Goal: Contribute content: Add original content to the website for others to see

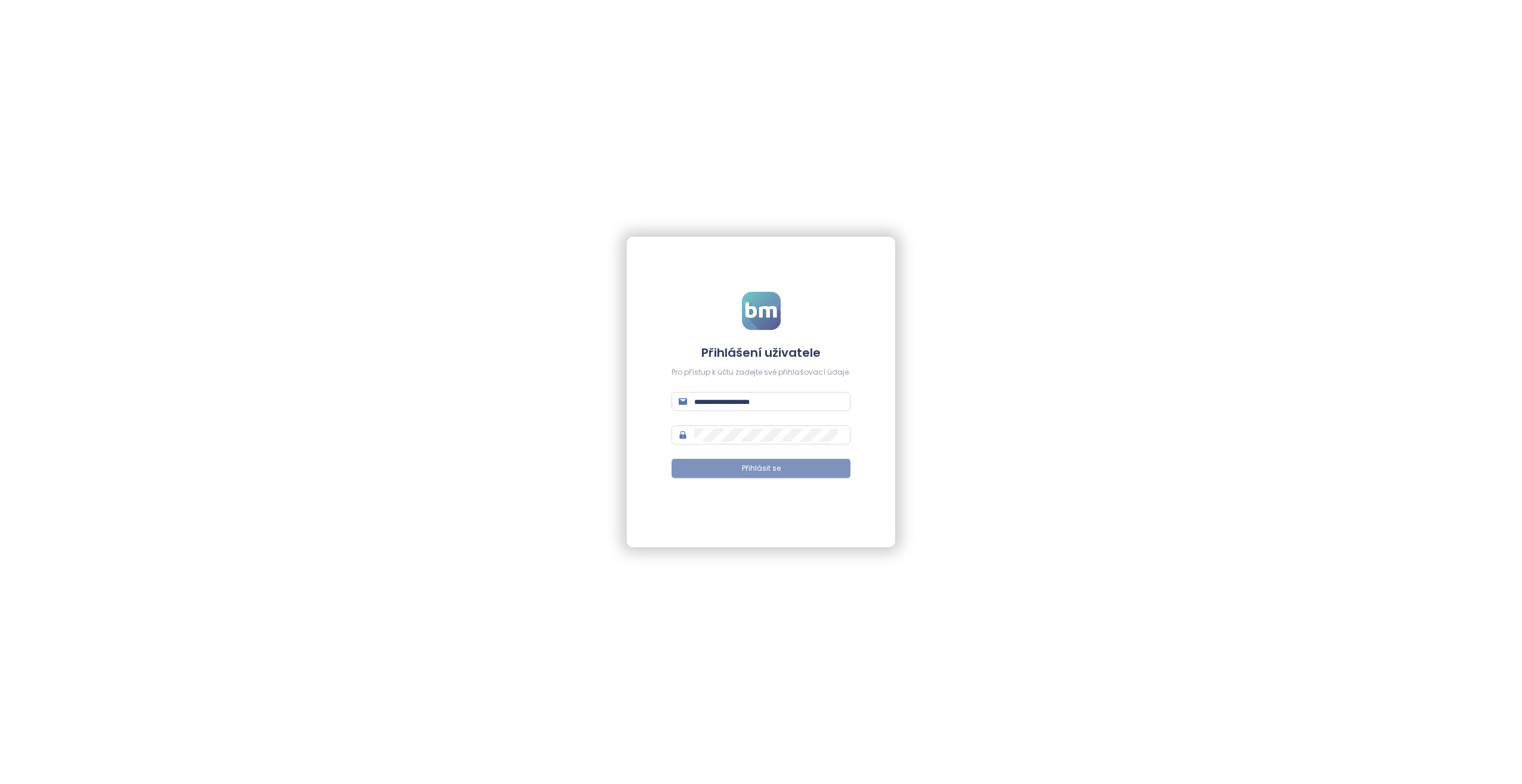
type input "**********"
click at [777, 473] on span "Přihlásit se" at bounding box center [762, 469] width 39 height 11
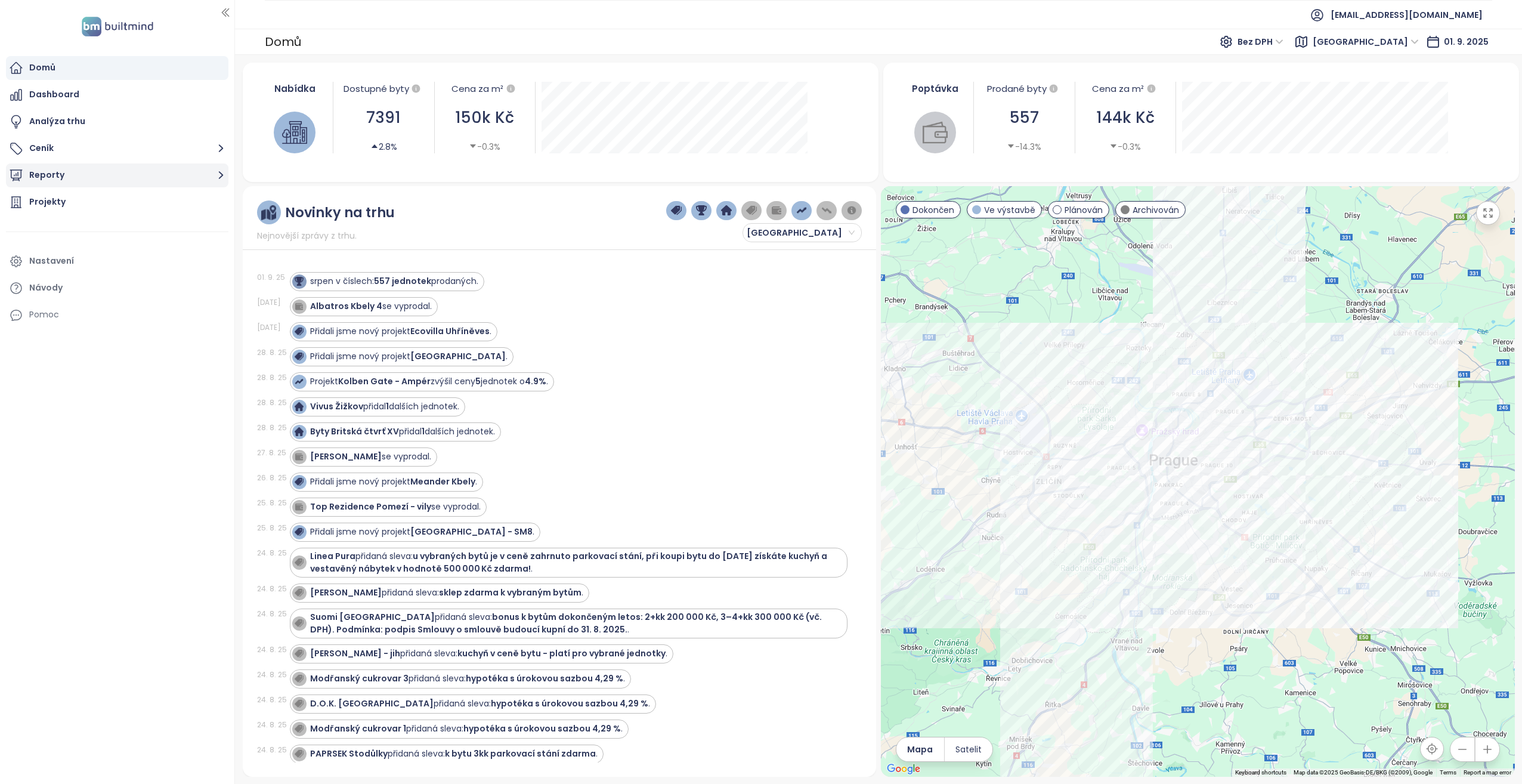
click at [158, 173] on button "Reporty" at bounding box center [118, 175] width 223 height 24
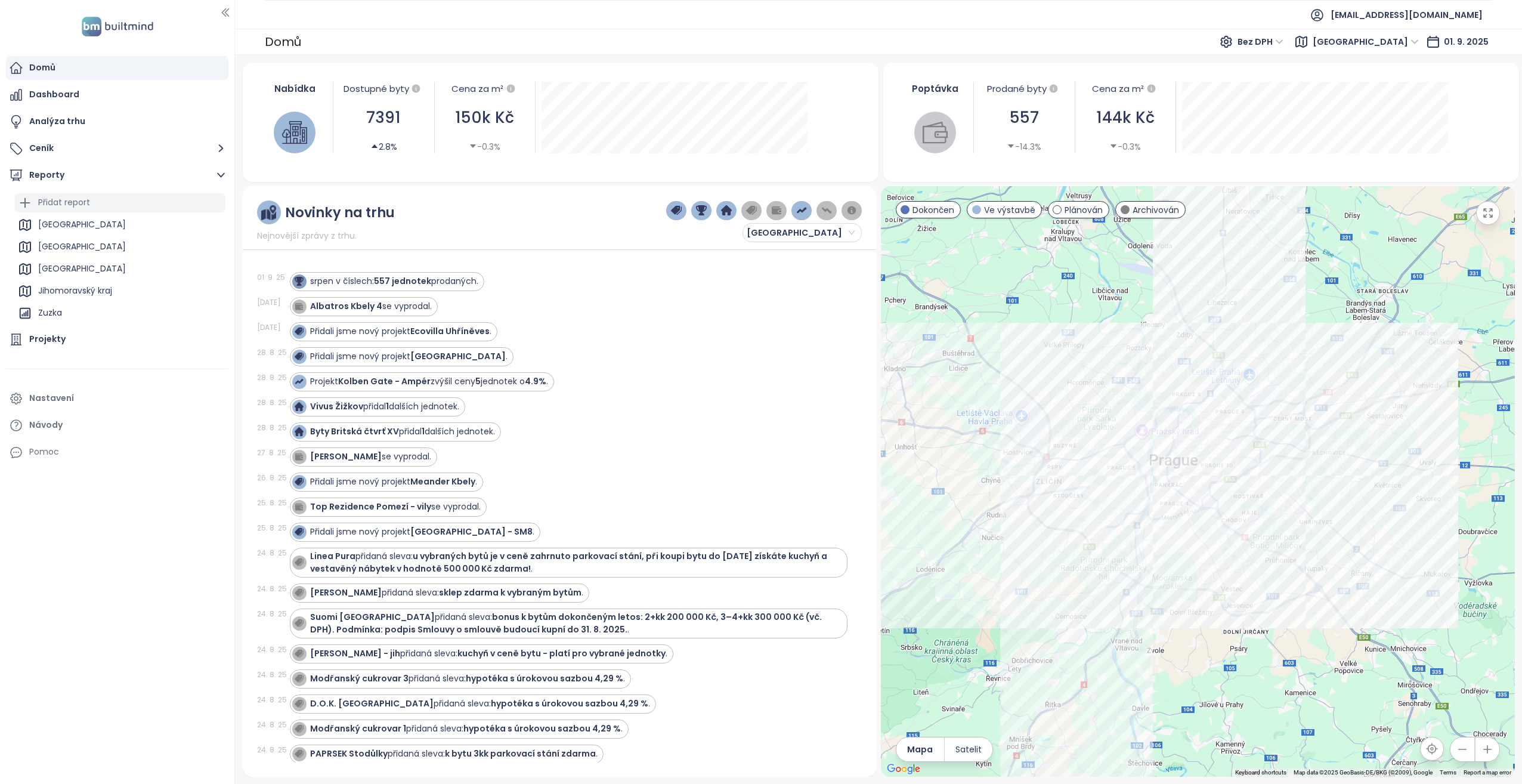
click at [89, 199] on div "Přidat report" at bounding box center [63, 203] width 52 height 15
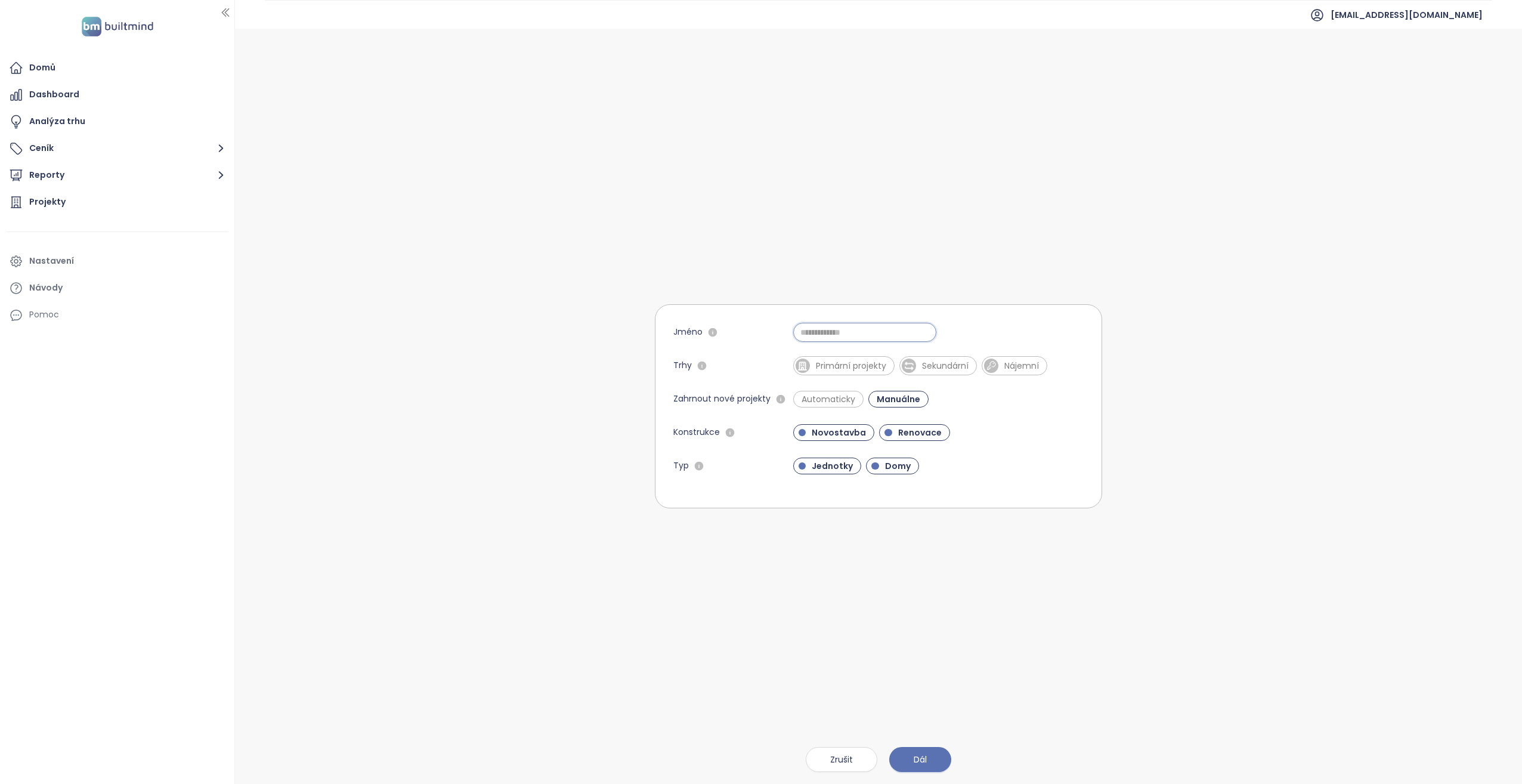
click at [875, 339] on input "Jméno" at bounding box center [865, 332] width 143 height 19
type input "*"
type input "**********"
click at [847, 369] on span "Primární projekty" at bounding box center [851, 366] width 82 height 12
click at [940, 434] on span "Renovace" at bounding box center [920, 432] width 55 height 12
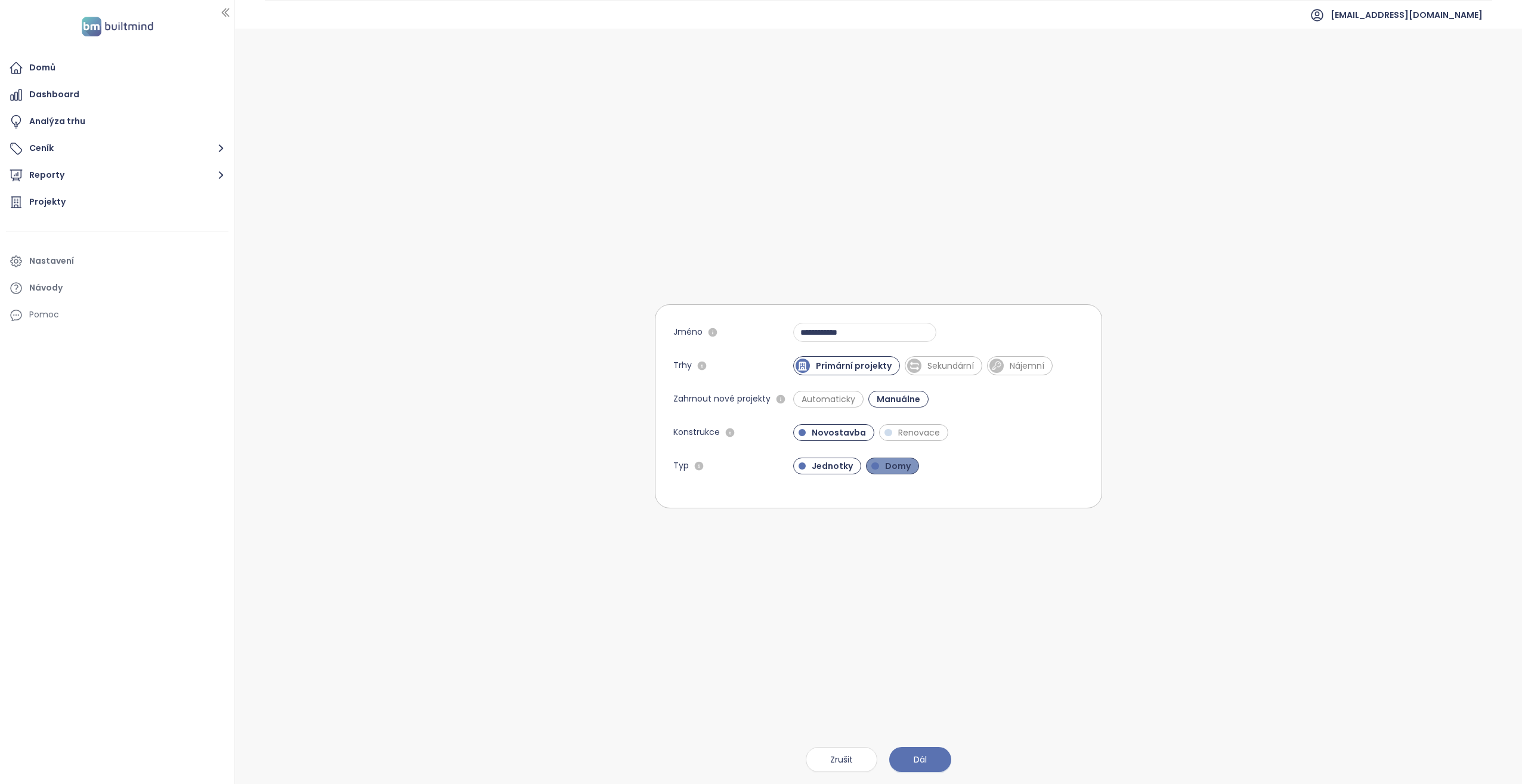
click at [902, 460] on span "Domy" at bounding box center [898, 466] width 37 height 12
click at [923, 753] on span "Dál" at bounding box center [920, 759] width 13 height 13
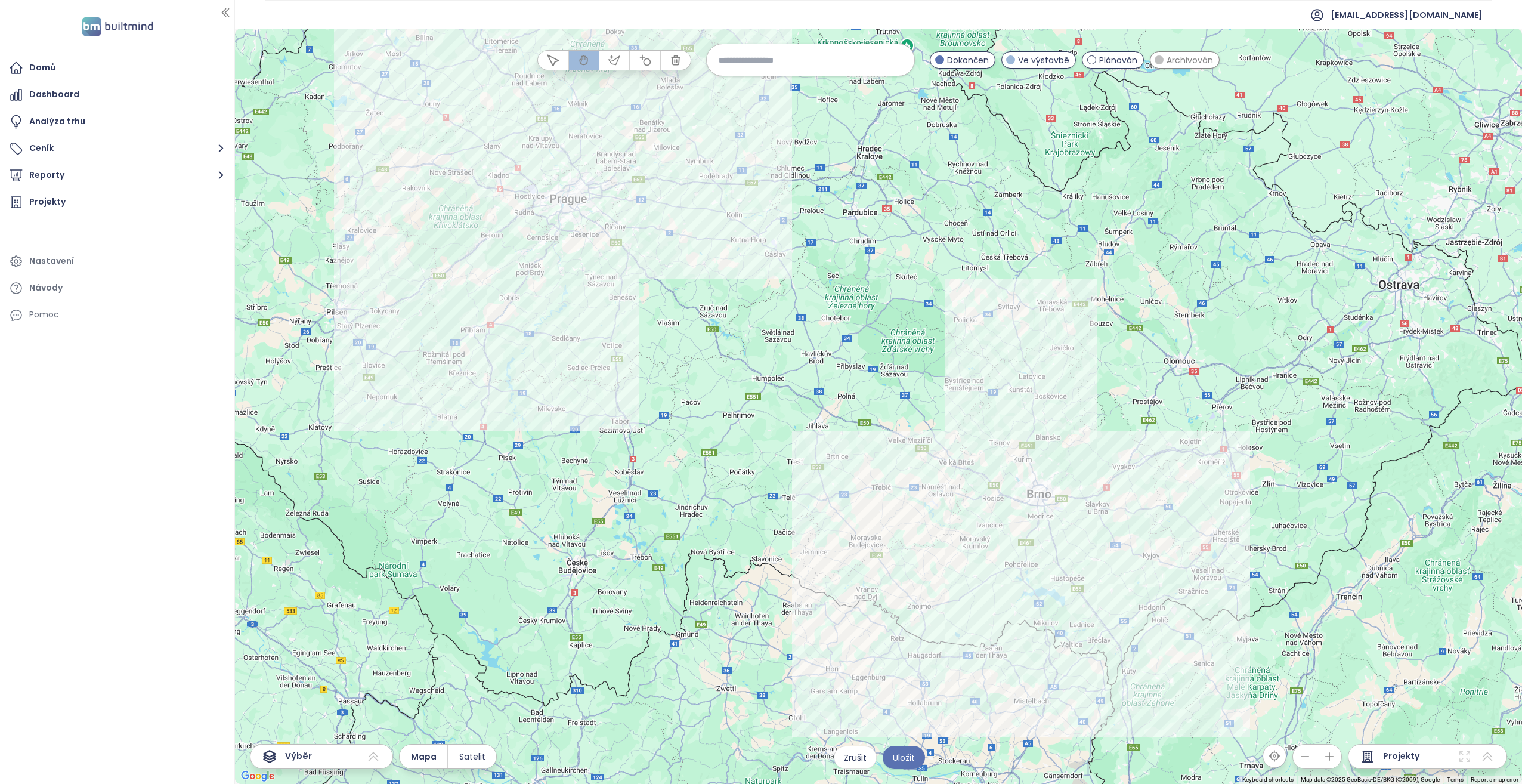
drag, startPoint x: 954, startPoint y: 652, endPoint x: 869, endPoint y: 591, distance: 104.6
click at [869, 591] on div at bounding box center [879, 406] width 1287 height 755
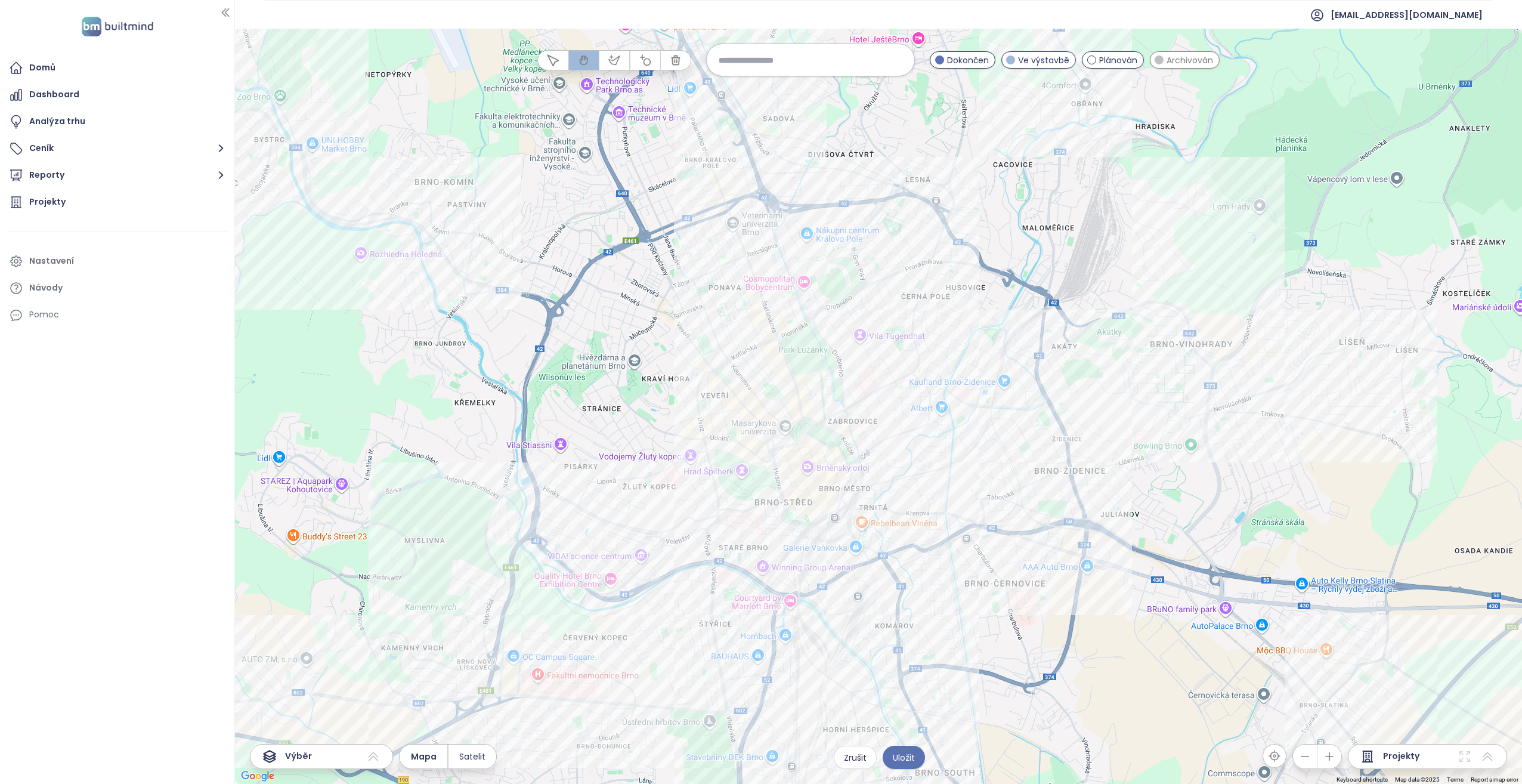
drag, startPoint x: 818, startPoint y: 355, endPoint x: 861, endPoint y: 497, distance: 148.4
click at [861, 497] on div at bounding box center [879, 406] width 1287 height 755
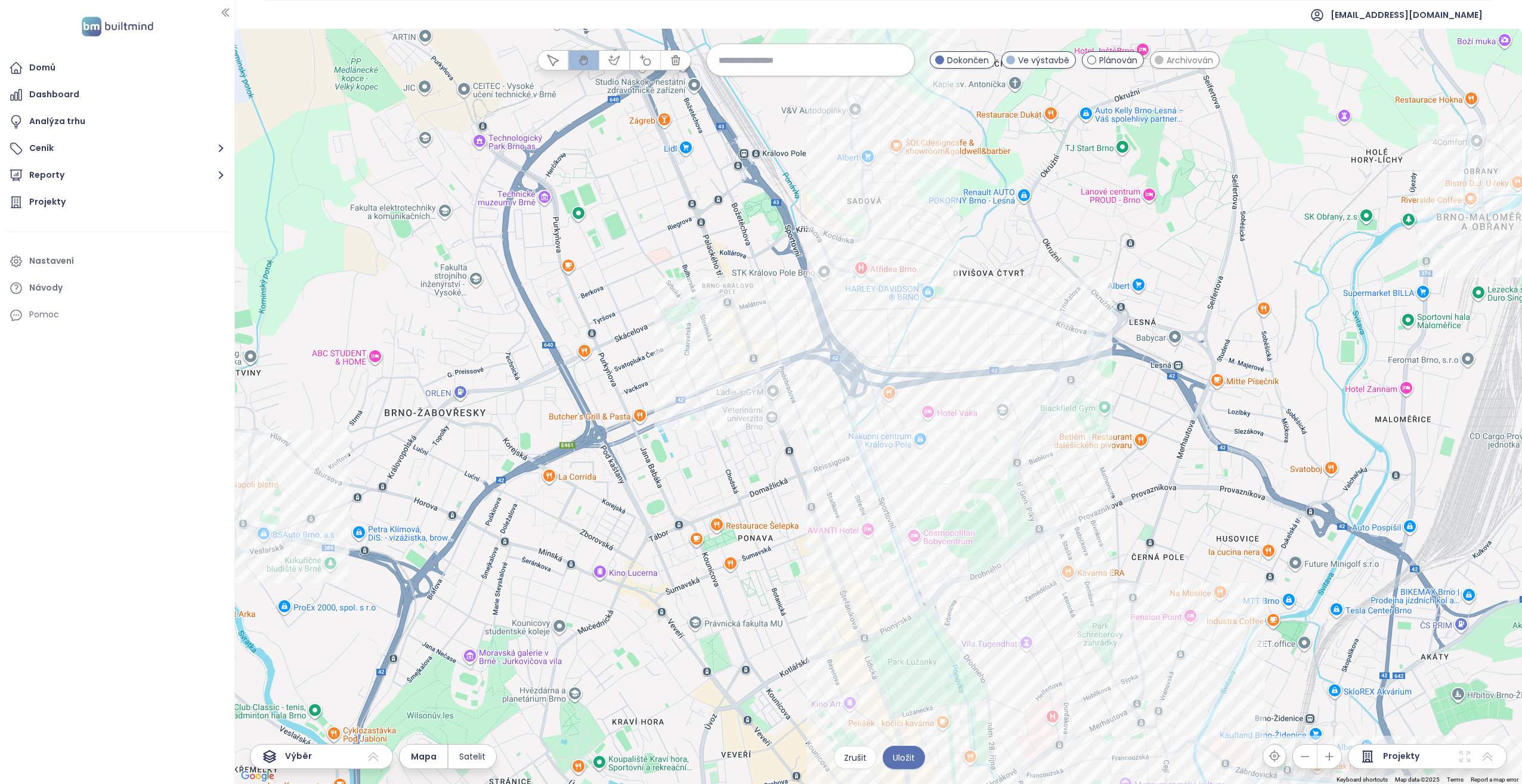
drag, startPoint x: 742, startPoint y: 352, endPoint x: 749, endPoint y: 454, distance: 102.2
click at [749, 454] on div at bounding box center [879, 406] width 1287 height 755
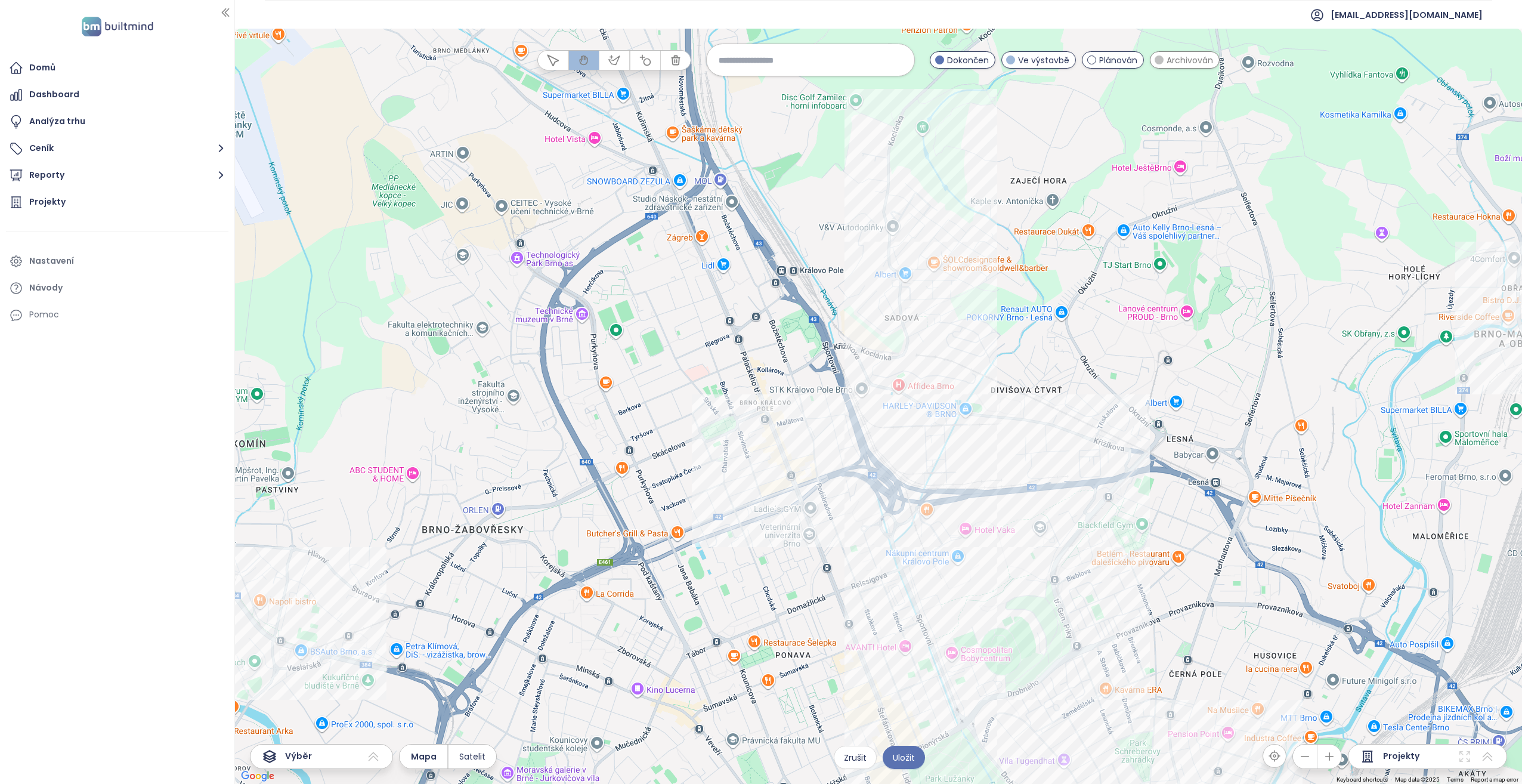
drag, startPoint x: 798, startPoint y: 362, endPoint x: 819, endPoint y: 429, distance: 70.2
click at [819, 429] on div at bounding box center [879, 406] width 1287 height 755
click at [880, 372] on div "Křížikova 44 Kliknutím otevřete Dvojitým kliknutím zahrnete" at bounding box center [879, 406] width 1287 height 755
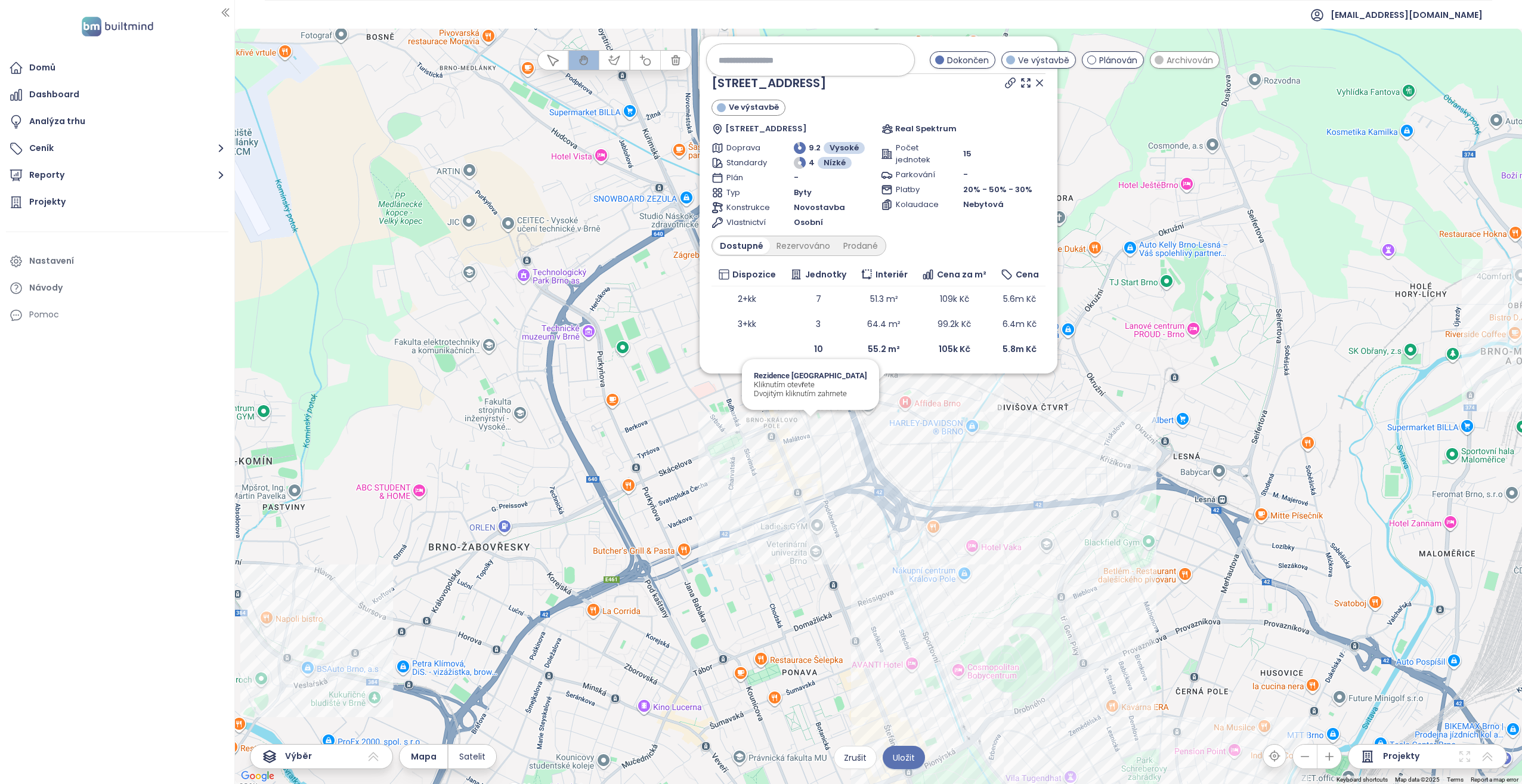
click at [814, 424] on div "Zahrnout Křížikova 44 Ve výstavbě Křižíkova 97/44, 612 00 [GEOGRAPHIC_DATA]-[GE…" at bounding box center [879, 406] width 1287 height 755
click at [813, 426] on div "Zahrnout Křížikova 44 Ve výstavbě Křižíkova 97/44, 612 00 [GEOGRAPHIC_DATA]-[GE…" at bounding box center [879, 406] width 1287 height 755
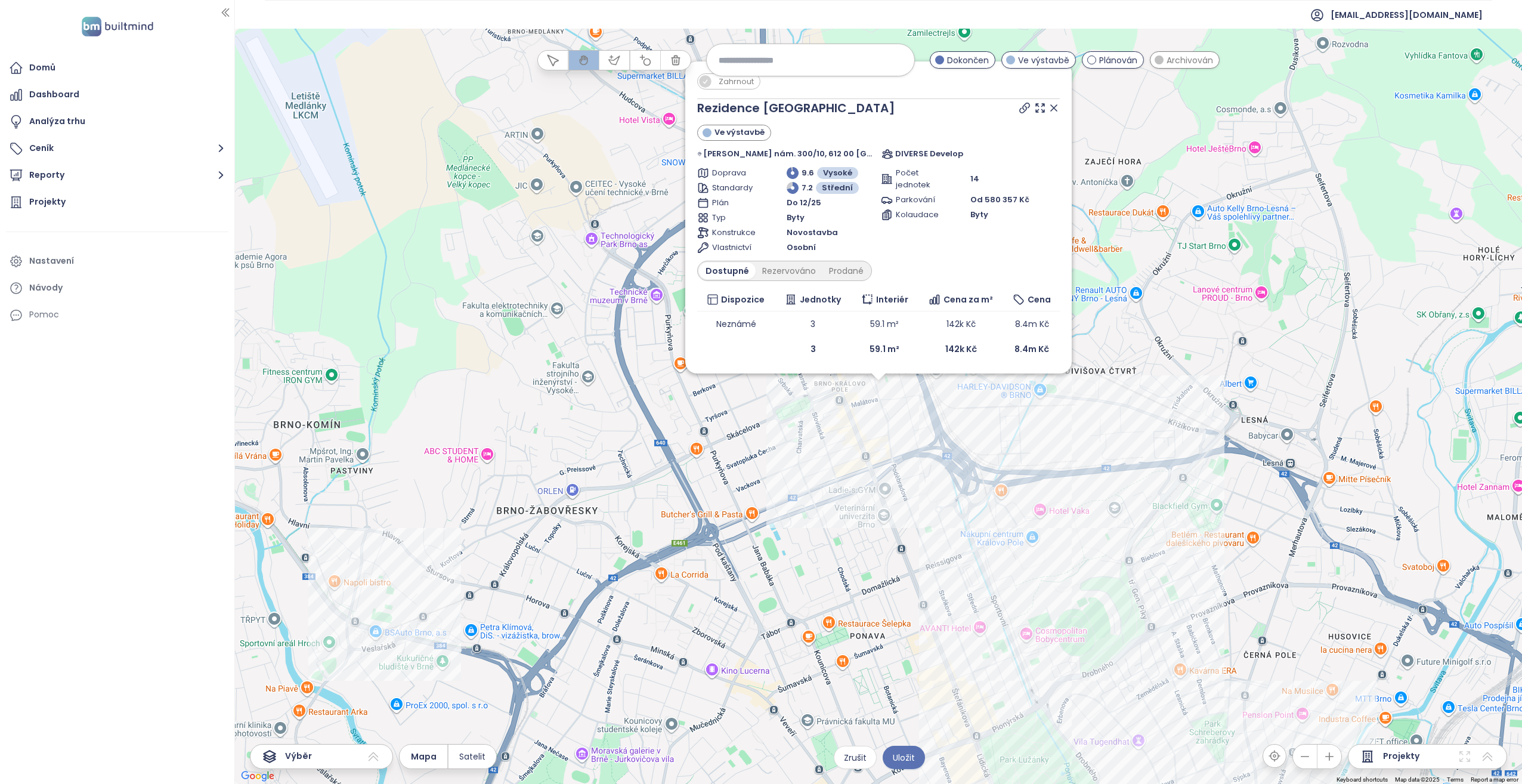
click at [936, 379] on div "Zahrnout Rezidence [GEOGRAPHIC_DATA] Ve výstavbě [PERSON_NAME][GEOGRAPHIC_DATA]…" at bounding box center [879, 406] width 1287 height 755
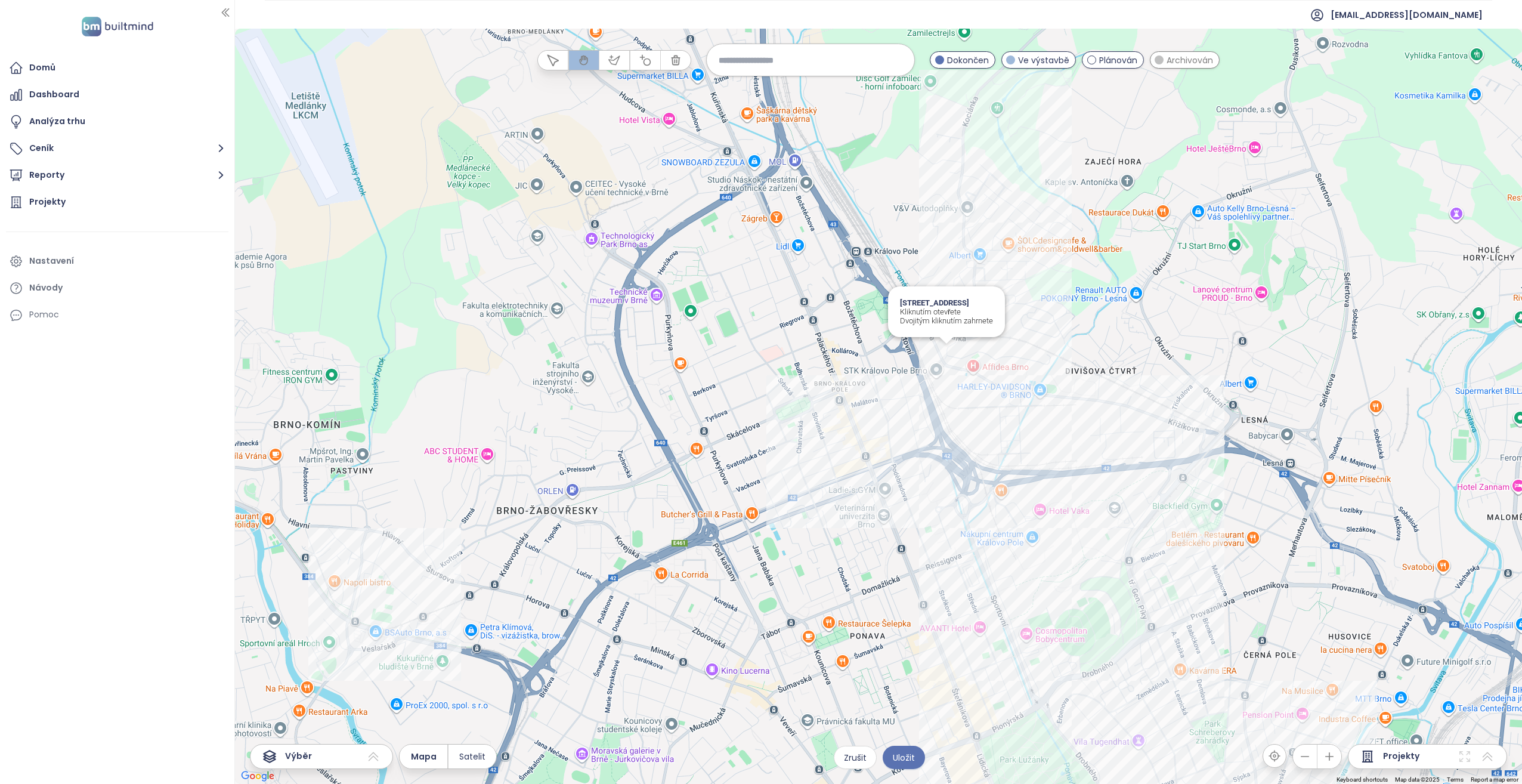
click at [948, 356] on div "Křížikova 44 Kliknutím otevřete Dvojitým kliknutím zahrnete" at bounding box center [879, 406] width 1287 height 755
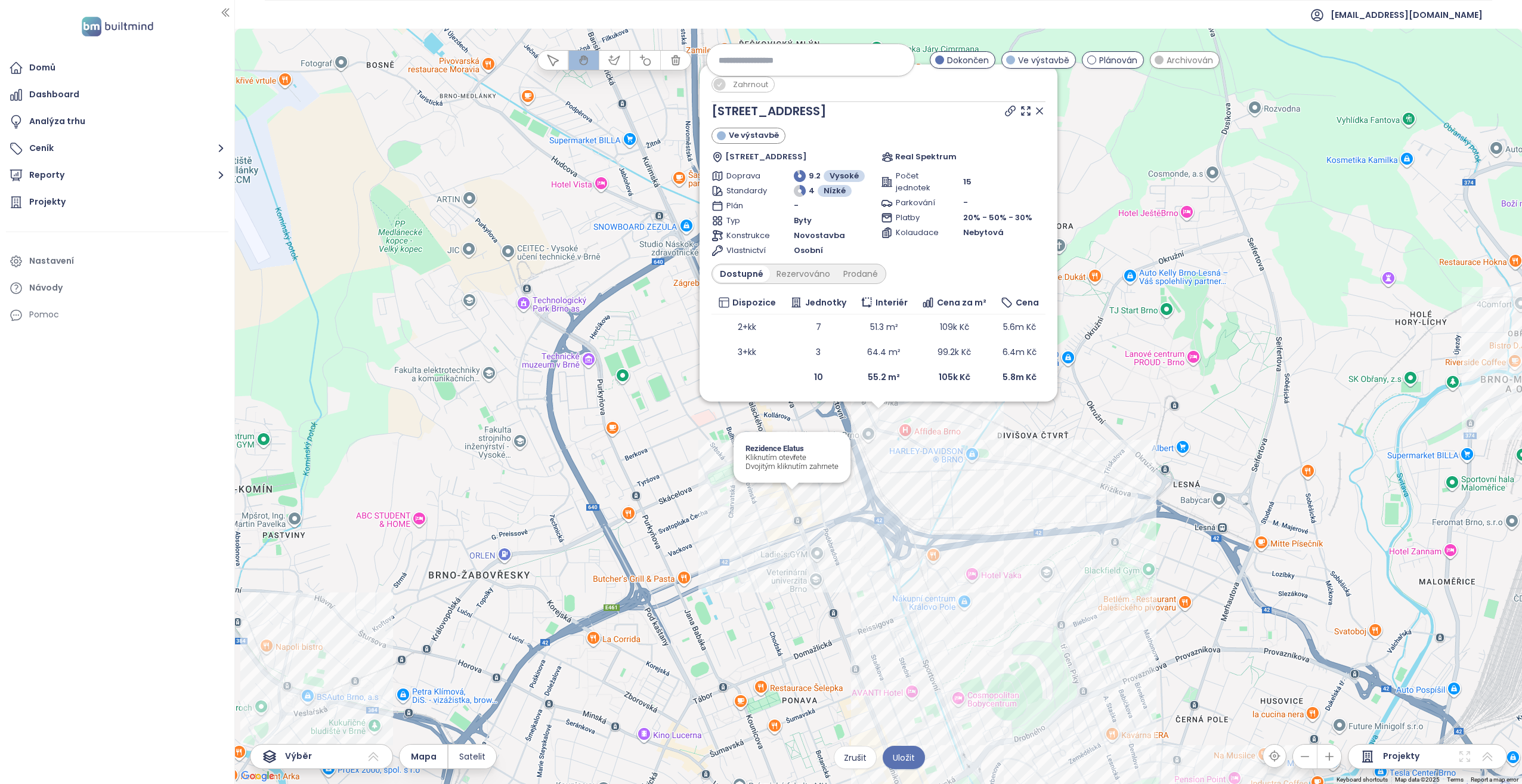
click at [790, 474] on div "Rezidence Elatus Kliknutím otevřete Dvojitým kliknutím zahrnete" at bounding box center [792, 458] width 117 height 51
click at [795, 501] on div "Zahrnout Křížikova 44 Ve výstavbě Křižíkova 97/44, 612 00 [GEOGRAPHIC_DATA]-[GE…" at bounding box center [879, 406] width 1287 height 755
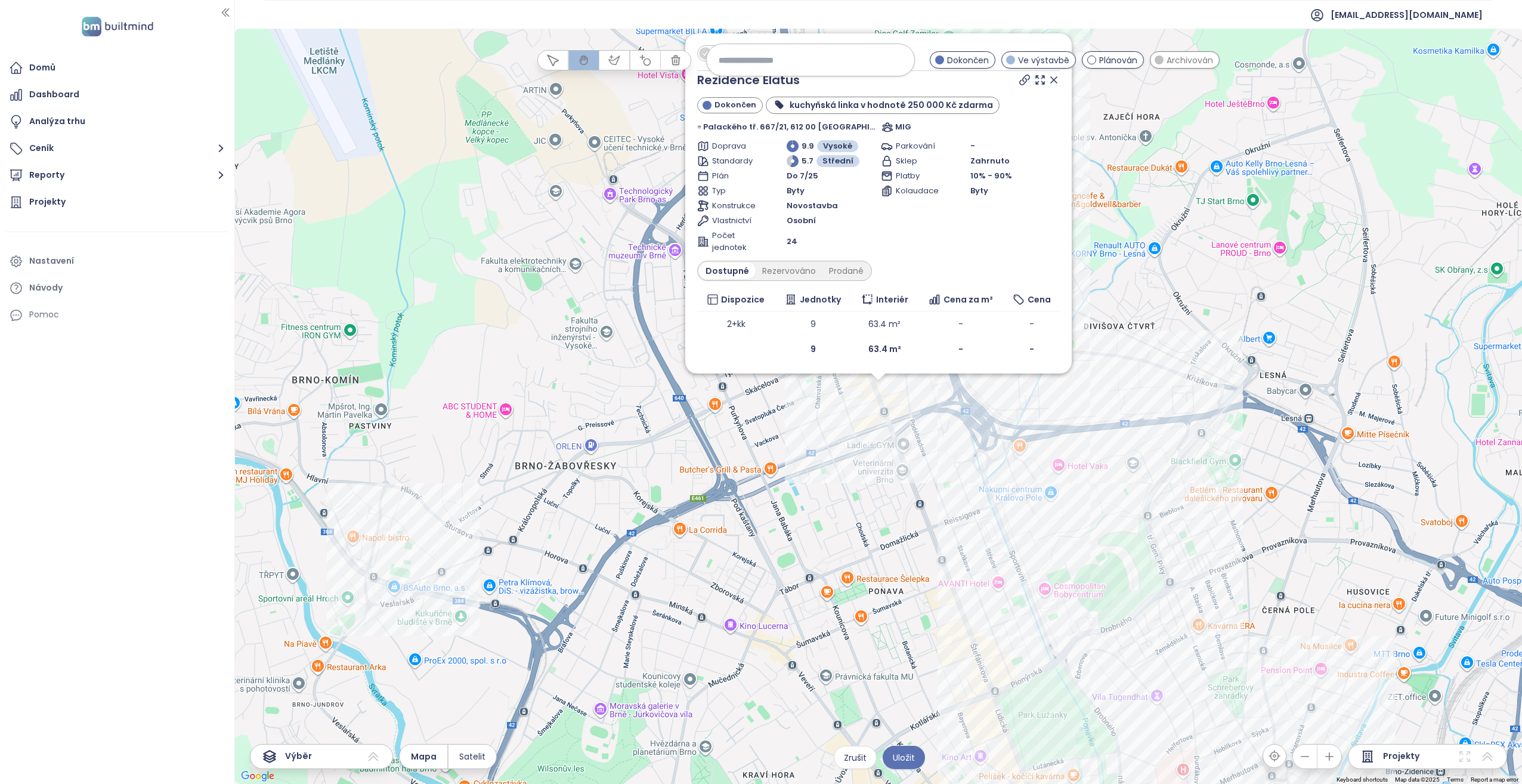
drag, startPoint x: 760, startPoint y: 458, endPoint x: 765, endPoint y: 435, distance: 23.5
click at [760, 453] on div "Zahrnout Rezidence Elatus Dokončen kuchyňská linka v hodnotě 250 000 Kč zdarma …" at bounding box center [879, 406] width 1287 height 755
click at [795, 407] on div "Zahrnout Rezidence Elatus Dokončen kuchyňská linka v hodnotě 250 000 Kč zdarma …" at bounding box center [879, 406] width 1287 height 755
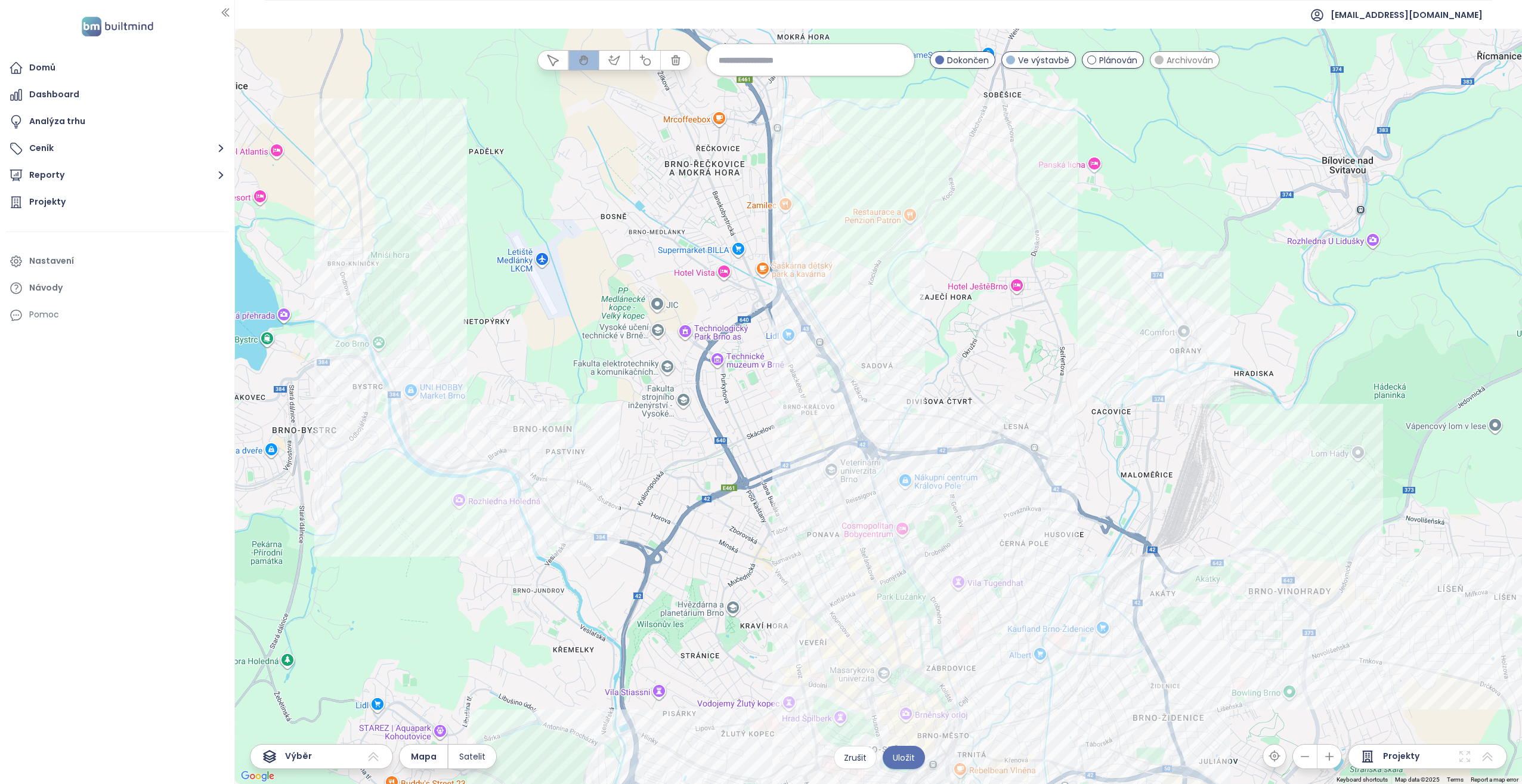
drag, startPoint x: 786, startPoint y: 408, endPoint x: 768, endPoint y: 444, distance: 40.2
click at [612, 59] on icon "button" at bounding box center [614, 60] width 12 height 12
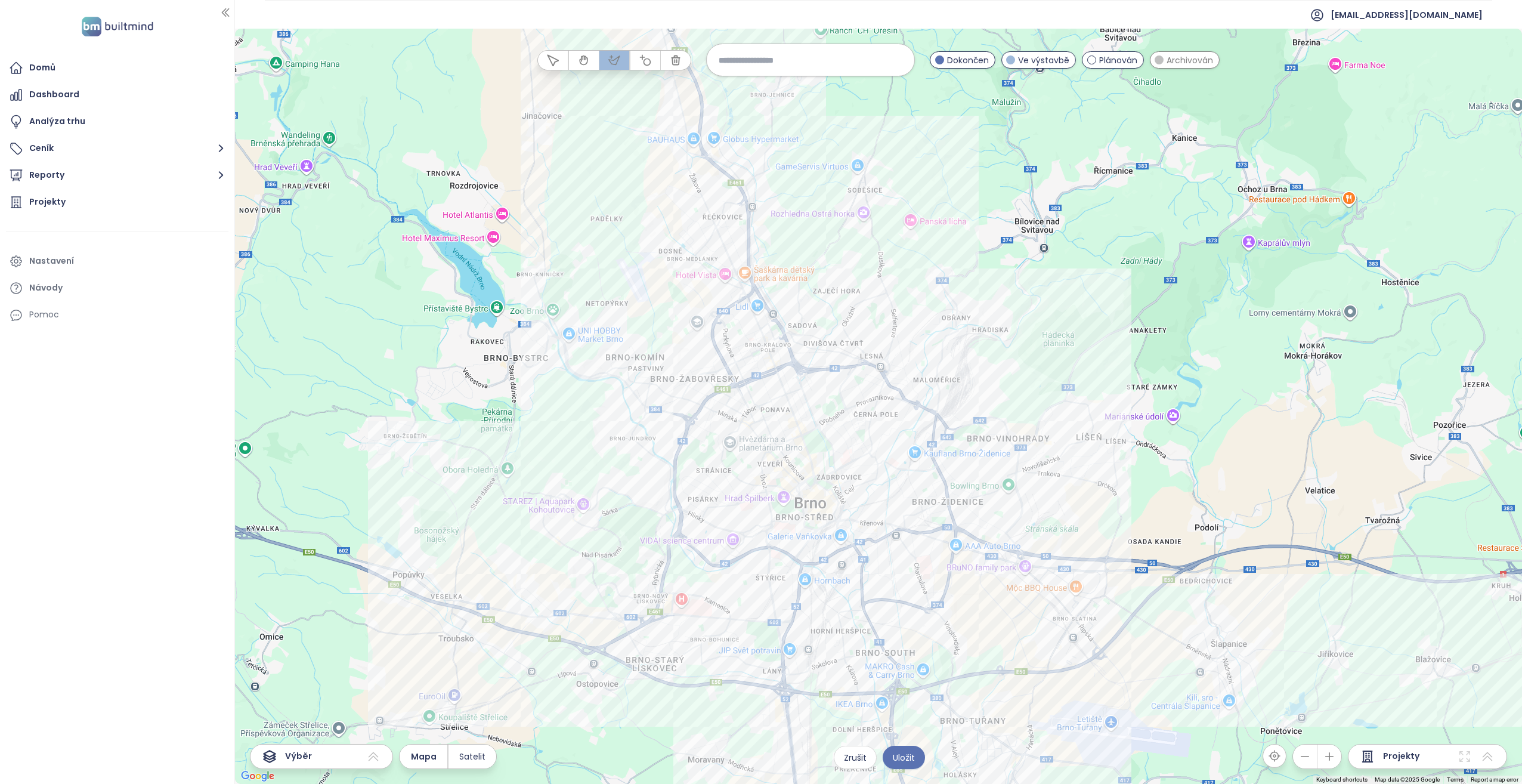
click at [795, 227] on div at bounding box center [879, 406] width 1287 height 755
drag, startPoint x: 798, startPoint y: 235, endPoint x: 718, endPoint y: 249, distance: 81.2
click at [793, 234] on div at bounding box center [879, 406] width 1287 height 755
click at [804, 228] on div at bounding box center [879, 406] width 1287 height 755
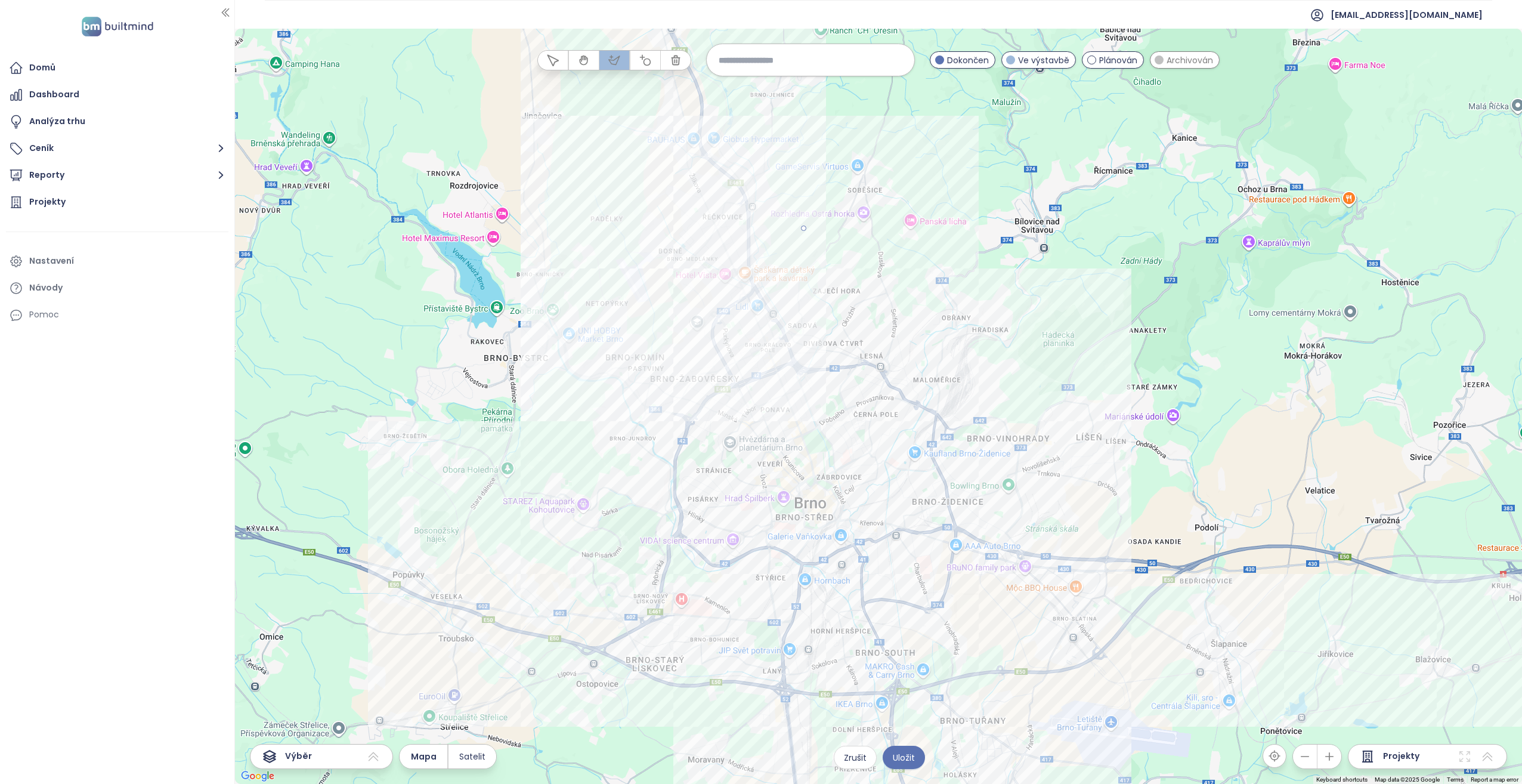
click at [660, 281] on div at bounding box center [879, 406] width 1287 height 755
drag, startPoint x: 767, startPoint y: 432, endPoint x: 809, endPoint y: 415, distance: 45.3
click at [767, 431] on div at bounding box center [879, 406] width 1287 height 755
click at [866, 389] on div at bounding box center [879, 406] width 1287 height 755
click at [805, 227] on div at bounding box center [879, 406] width 1287 height 755
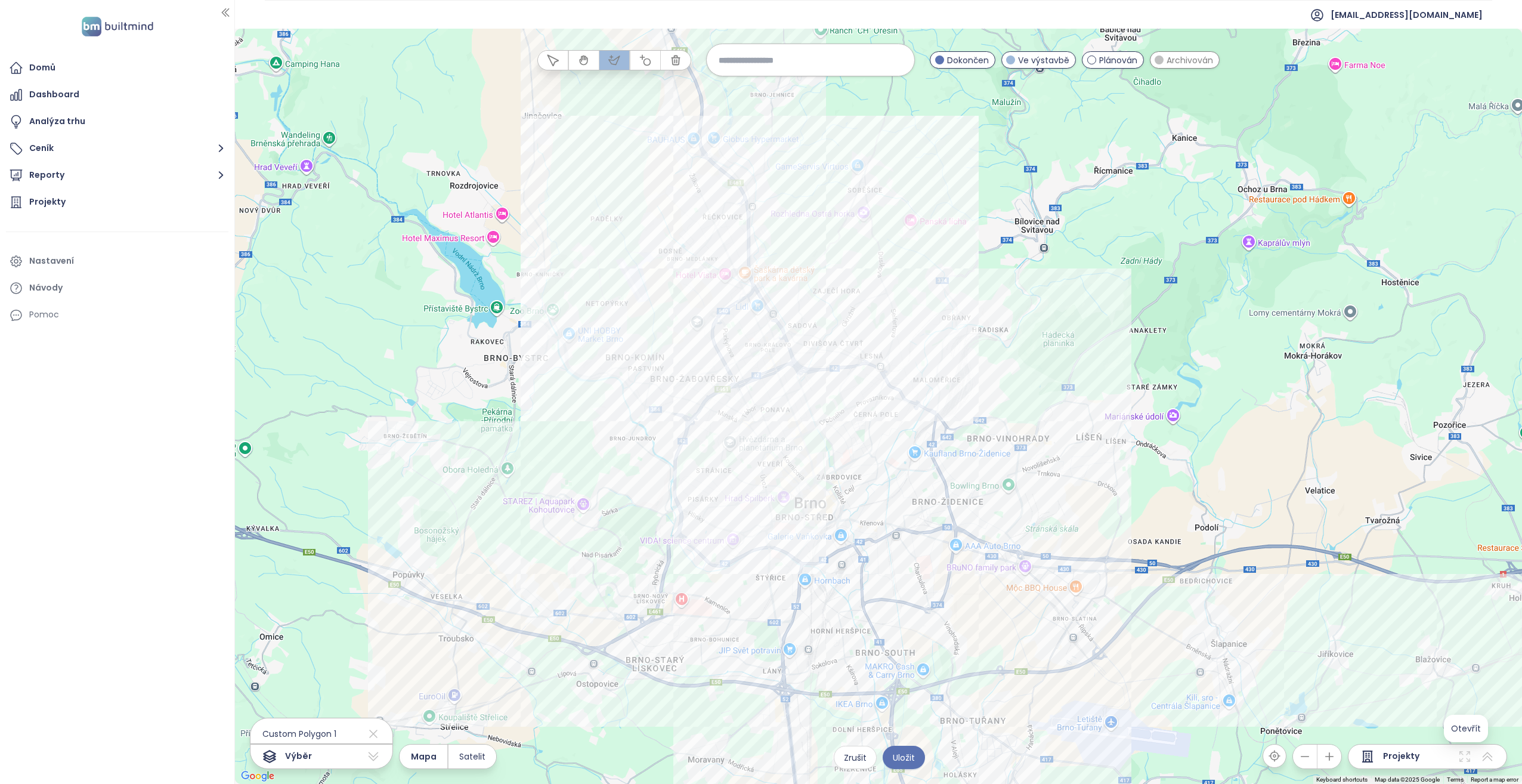
click at [1464, 757] on icon at bounding box center [1465, 756] width 14 height 14
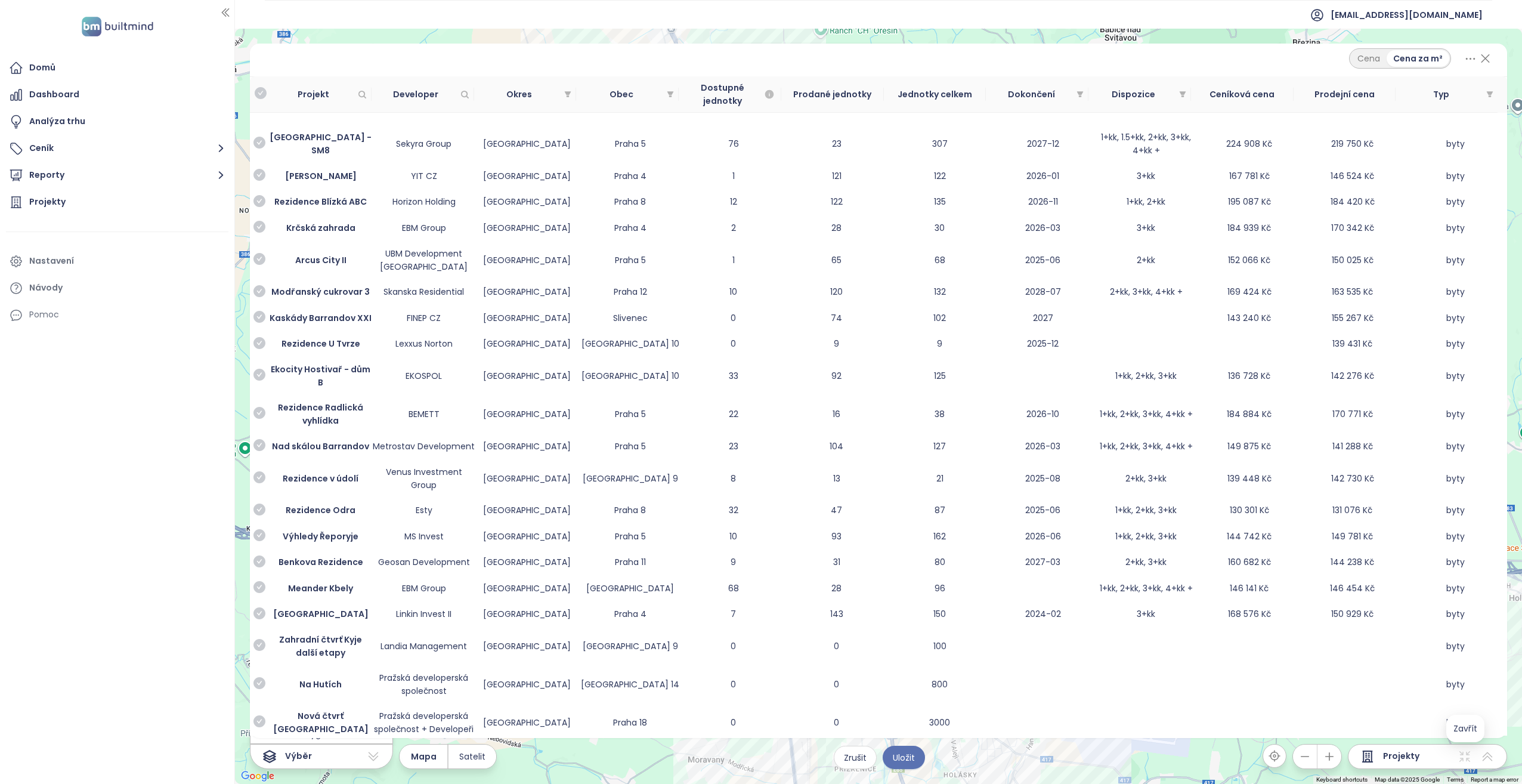
click at [1487, 55] on icon at bounding box center [1485, 58] width 15 height 21
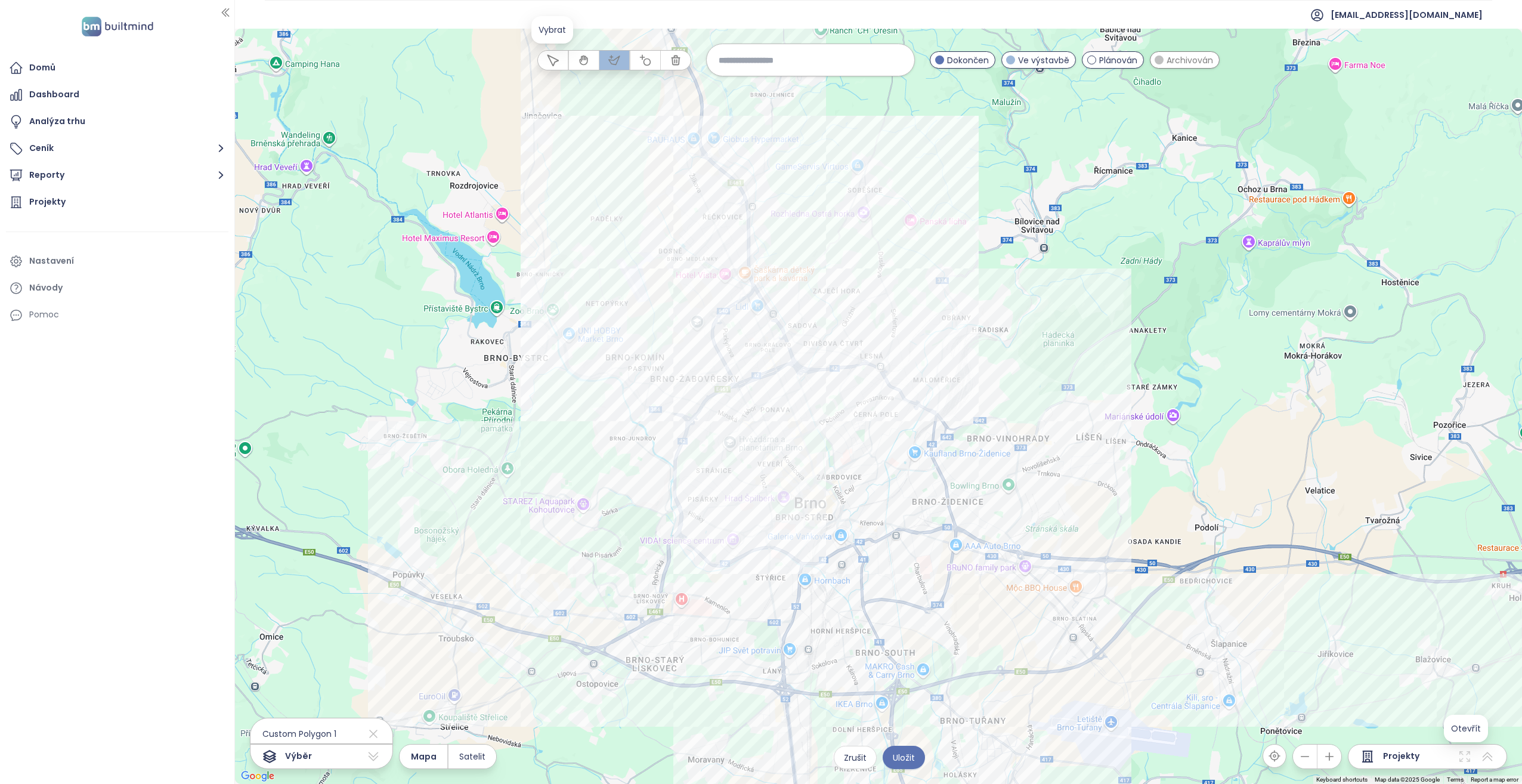
click at [555, 59] on icon "button" at bounding box center [553, 60] width 11 height 11
click at [796, 367] on div "Ponava City - etapa 4 Kliknutím otevřete Dvojitým kliknutím zahrnete" at bounding box center [879, 406] width 1287 height 755
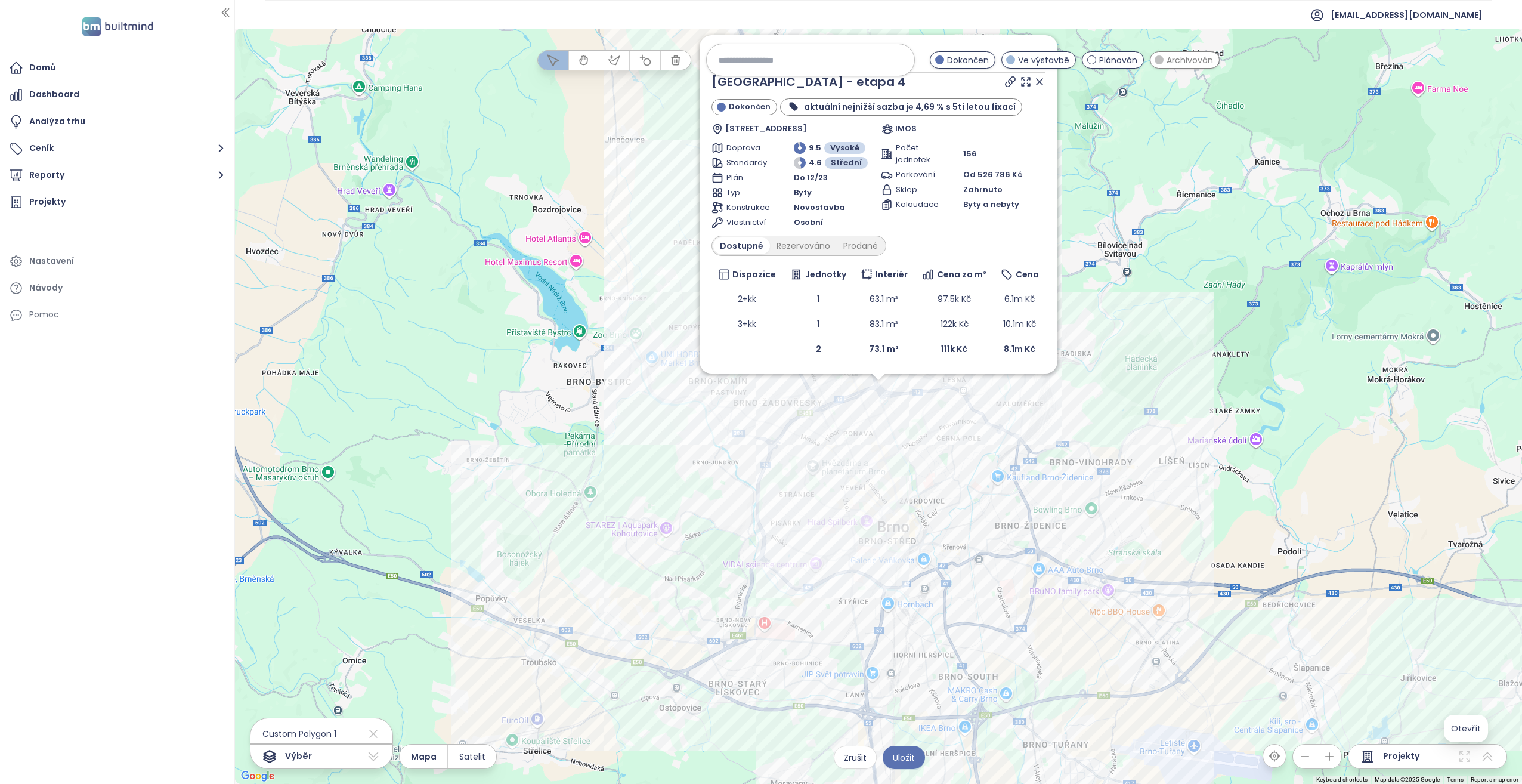
click at [1041, 85] on icon at bounding box center [1040, 81] width 12 height 12
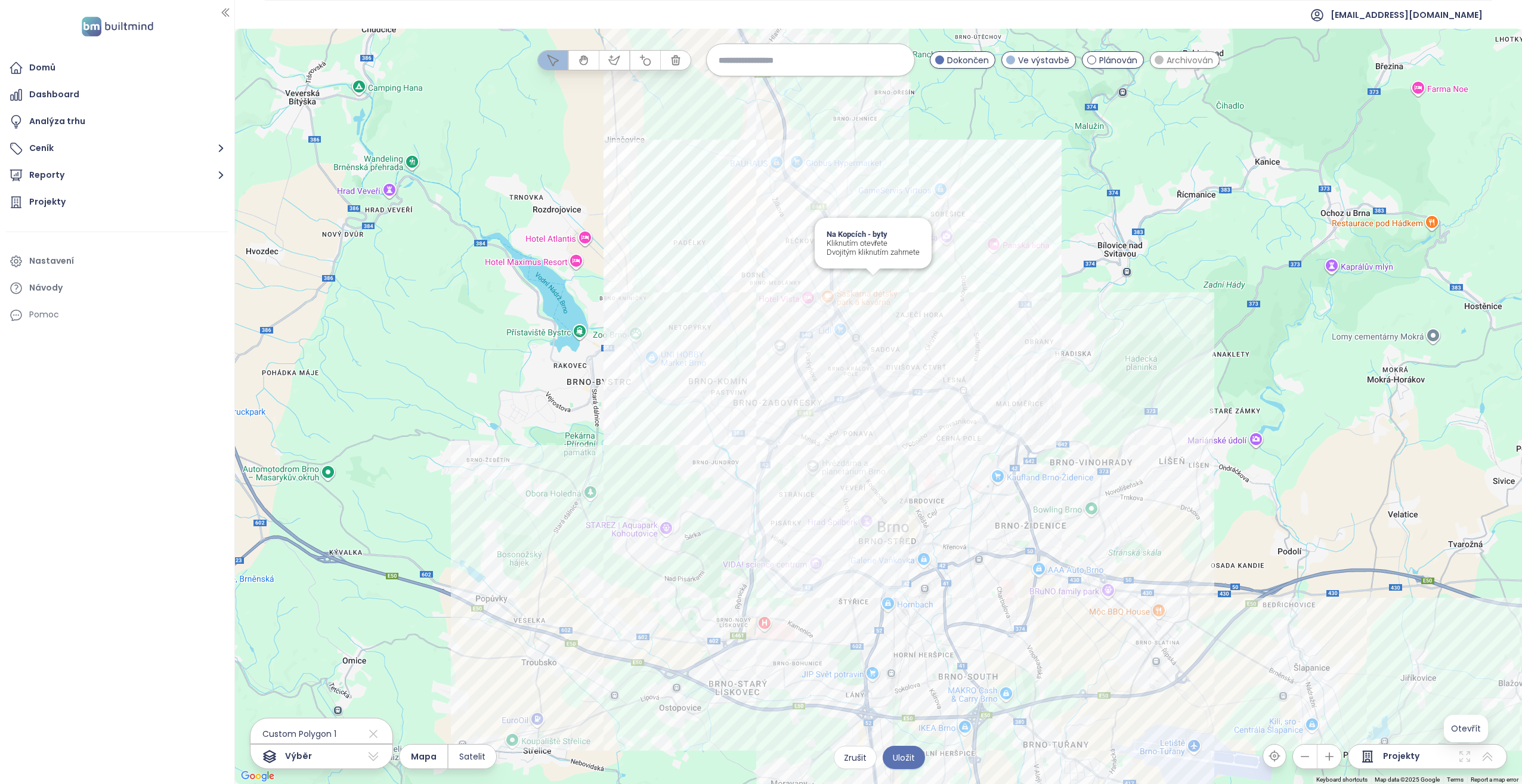
click at [869, 284] on div "Na Kopcích - byty Kliknutím otevřete Dvojitým kliknutím zahrnete" at bounding box center [879, 406] width 1287 height 755
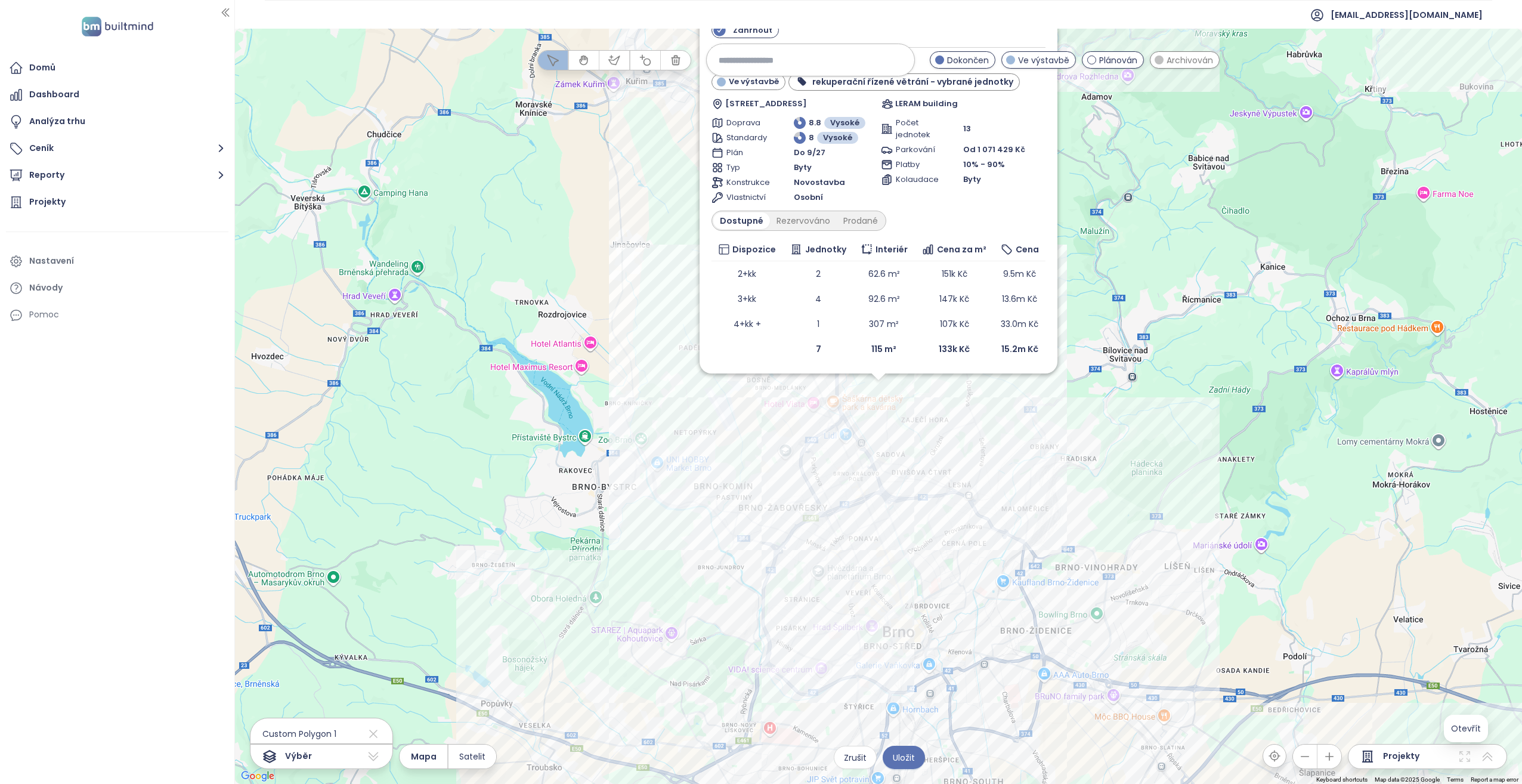
click at [879, 389] on div "Zahrnout Na Kopcích - byty Ve výstavbě rekuperační řízené větrání - vybrané jed…" at bounding box center [879, 406] width 1287 height 755
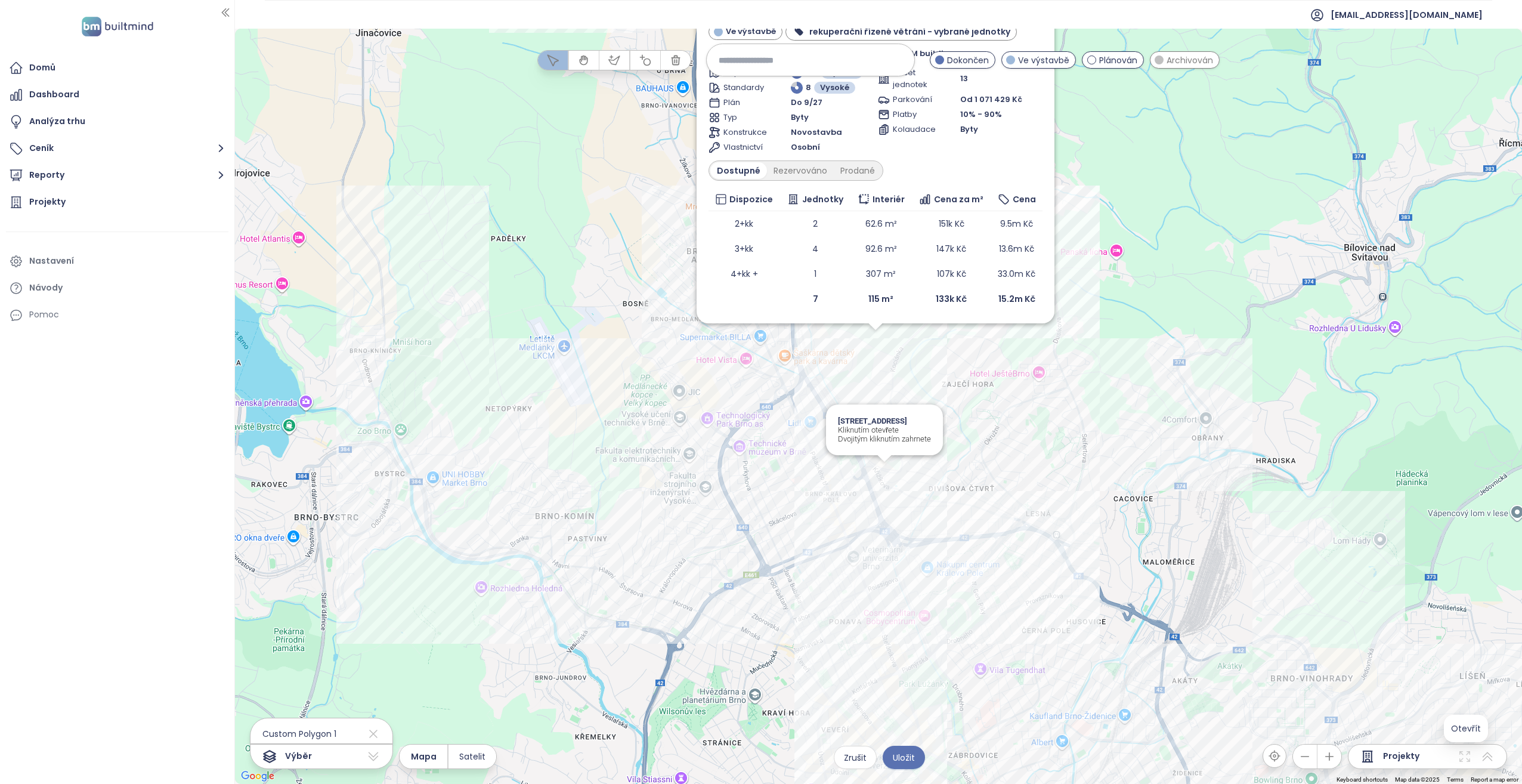
click at [883, 475] on div "Zahrnout Na Kopcích - byty Ve výstavbě rekuperační řízené větrání - vybrané jed…" at bounding box center [879, 406] width 1287 height 755
click at [883, 470] on div "Zahrnout Na Kopcích - byty Ve výstavbě rekuperační řízené větrání - vybrané jed…" at bounding box center [879, 406] width 1287 height 755
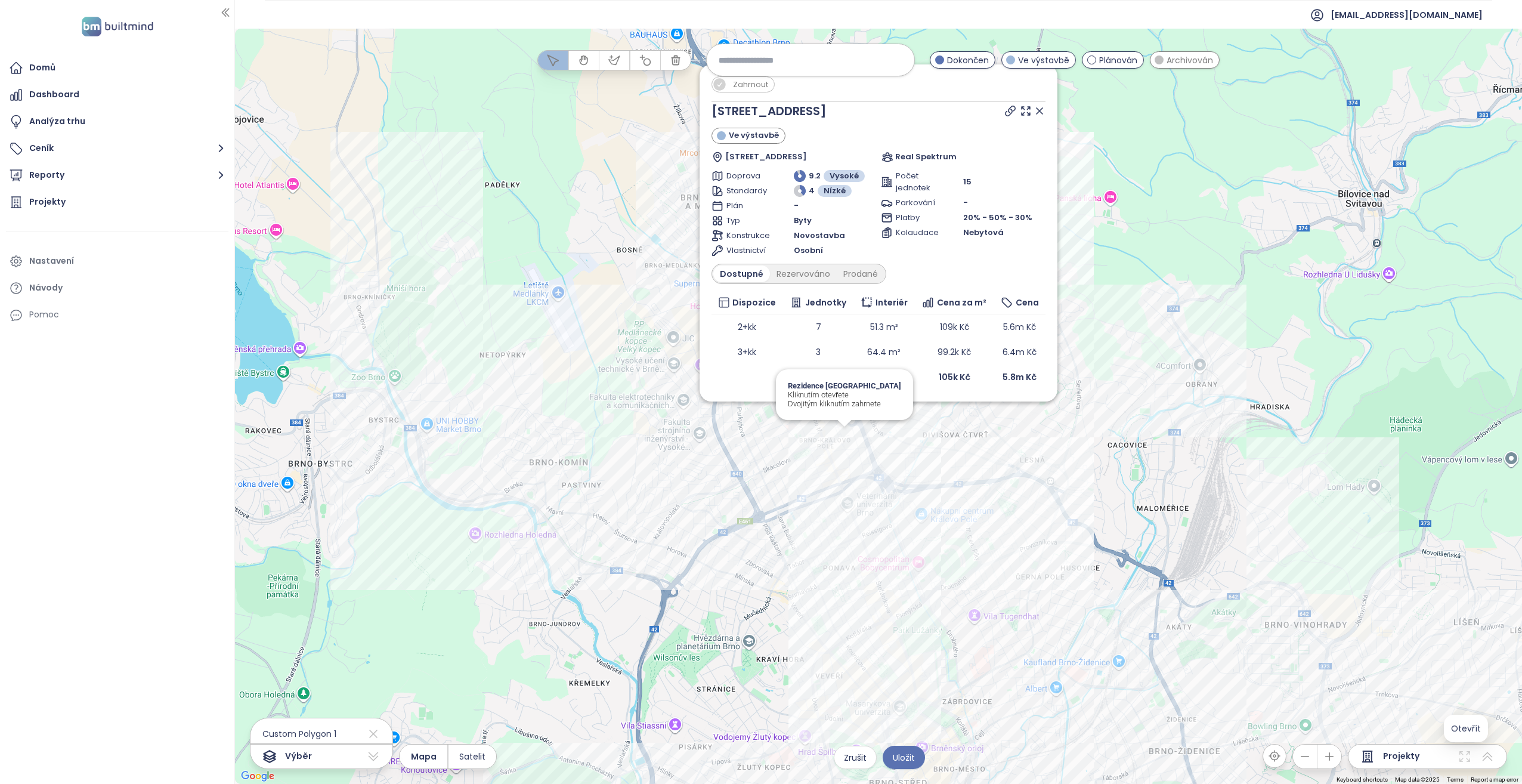
click at [846, 423] on div at bounding box center [845, 423] width 15 height 7
click at [847, 433] on div "Zahrnout Křížikova 44 Ve výstavbě Křižíkova 97/44, 612 00 [GEOGRAPHIC_DATA]-[GE…" at bounding box center [879, 406] width 1287 height 755
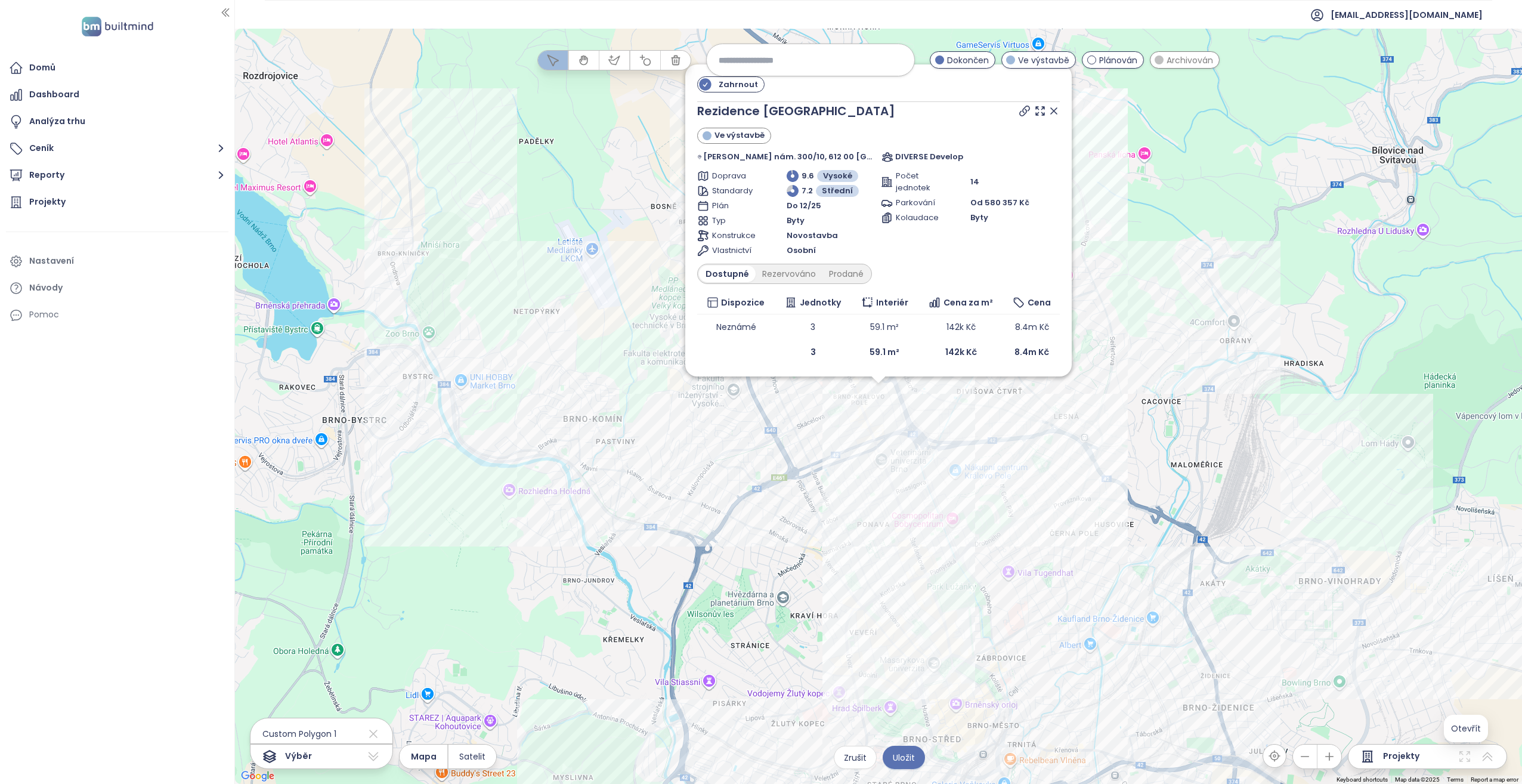
click at [878, 390] on div "Zahrnout Rezidence [GEOGRAPHIC_DATA] Ve výstavbě [PERSON_NAME][GEOGRAPHIC_DATA]…" at bounding box center [879, 406] width 1287 height 755
click at [869, 418] on div "Zahrnout Rezidence [GEOGRAPHIC_DATA] Ve výstavbě [PERSON_NAME][GEOGRAPHIC_DATA]…" at bounding box center [879, 406] width 1287 height 755
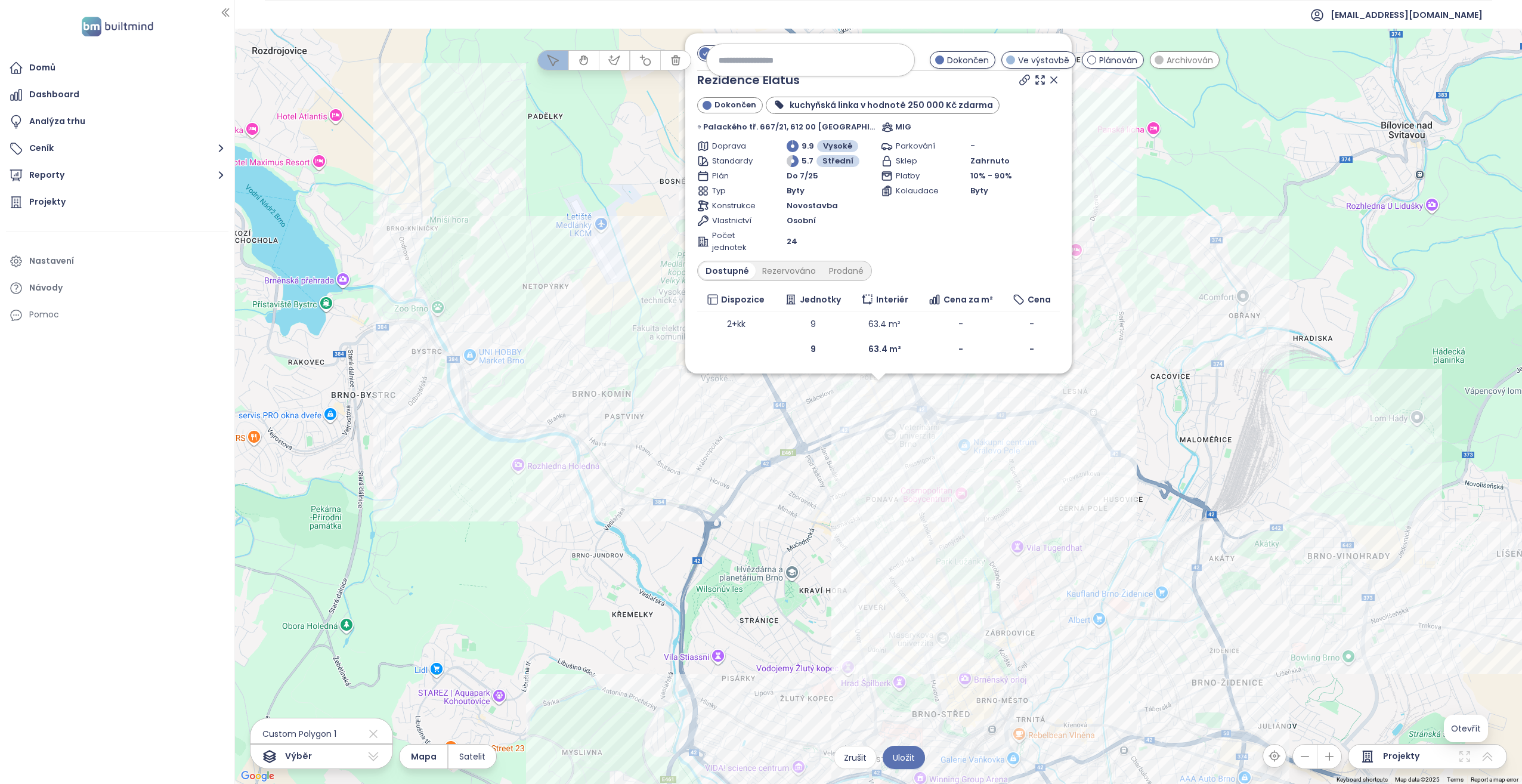
click at [880, 395] on div "Zahrnout Rezidence Elatus Dokončen kuchyňská linka v hodnotě 250 000 Kč zdarma …" at bounding box center [879, 406] width 1287 height 755
click at [925, 411] on div at bounding box center [924, 409] width 15 height 7
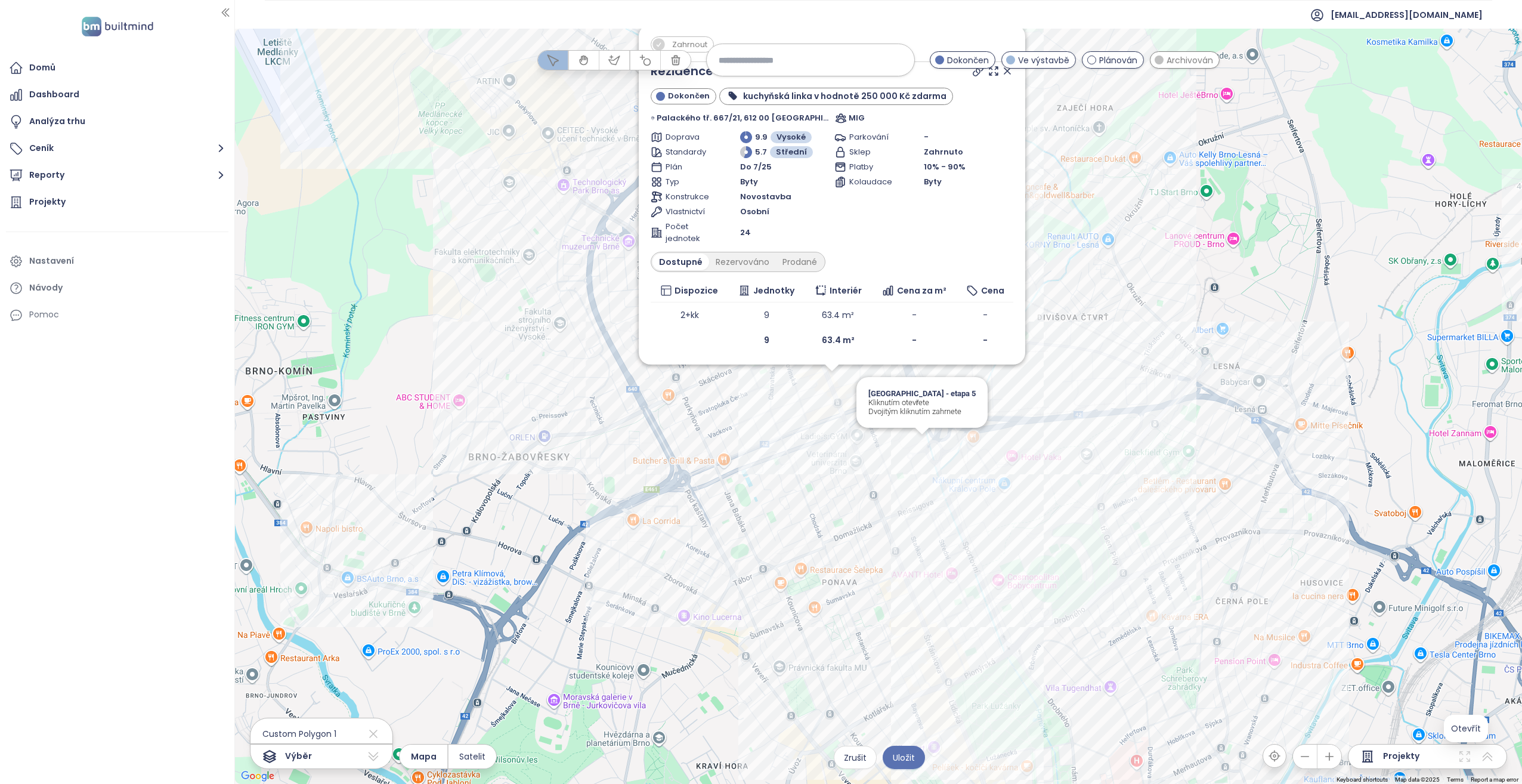
click at [918, 436] on div "Zahrnout Rezidence Elatus Dokončen kuchyňská linka v hodnotě 250 000 Kč zdarma …" at bounding box center [879, 406] width 1287 height 755
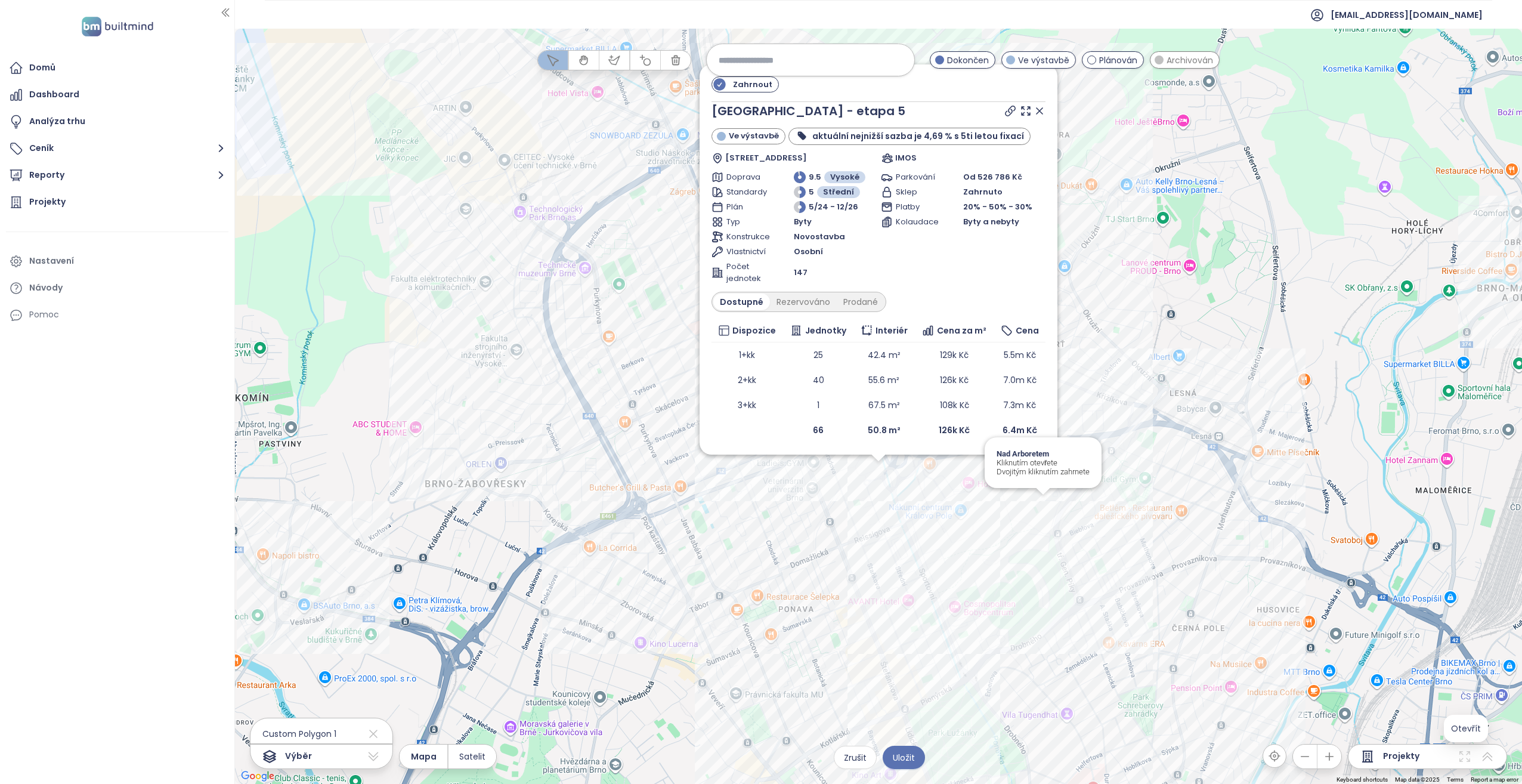
click at [1043, 507] on div "Zahrnout [GEOGRAPHIC_DATA] - etapa 5 Ve výstavbě aktuální nejnižší sazba je 4,6…" at bounding box center [879, 406] width 1287 height 755
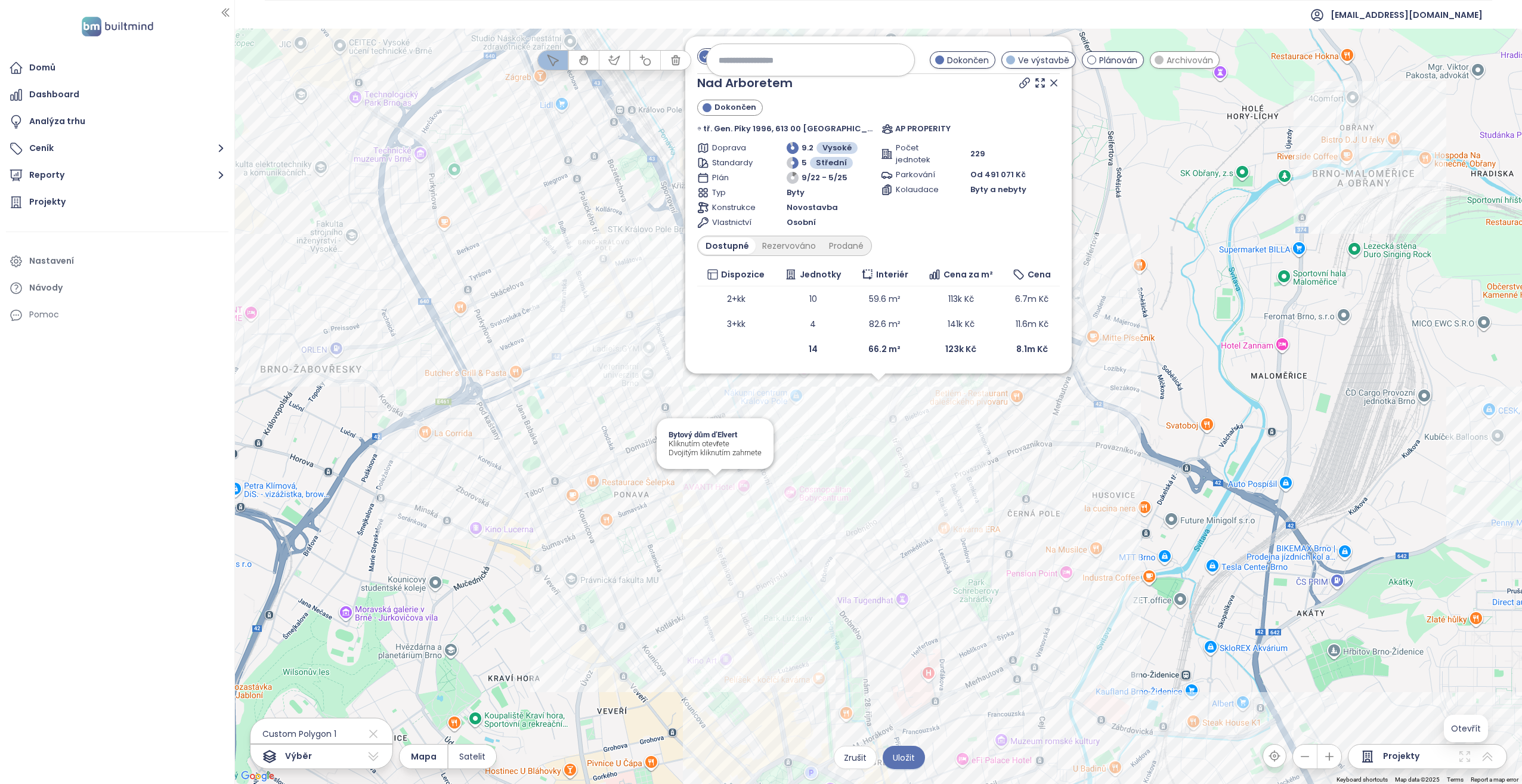
click at [719, 481] on div "Zahrnout Nad Arboretem Dokončen tř. Gen. Píky 1996, 613 00 [GEOGRAPHIC_DATA]-[G…" at bounding box center [879, 406] width 1287 height 755
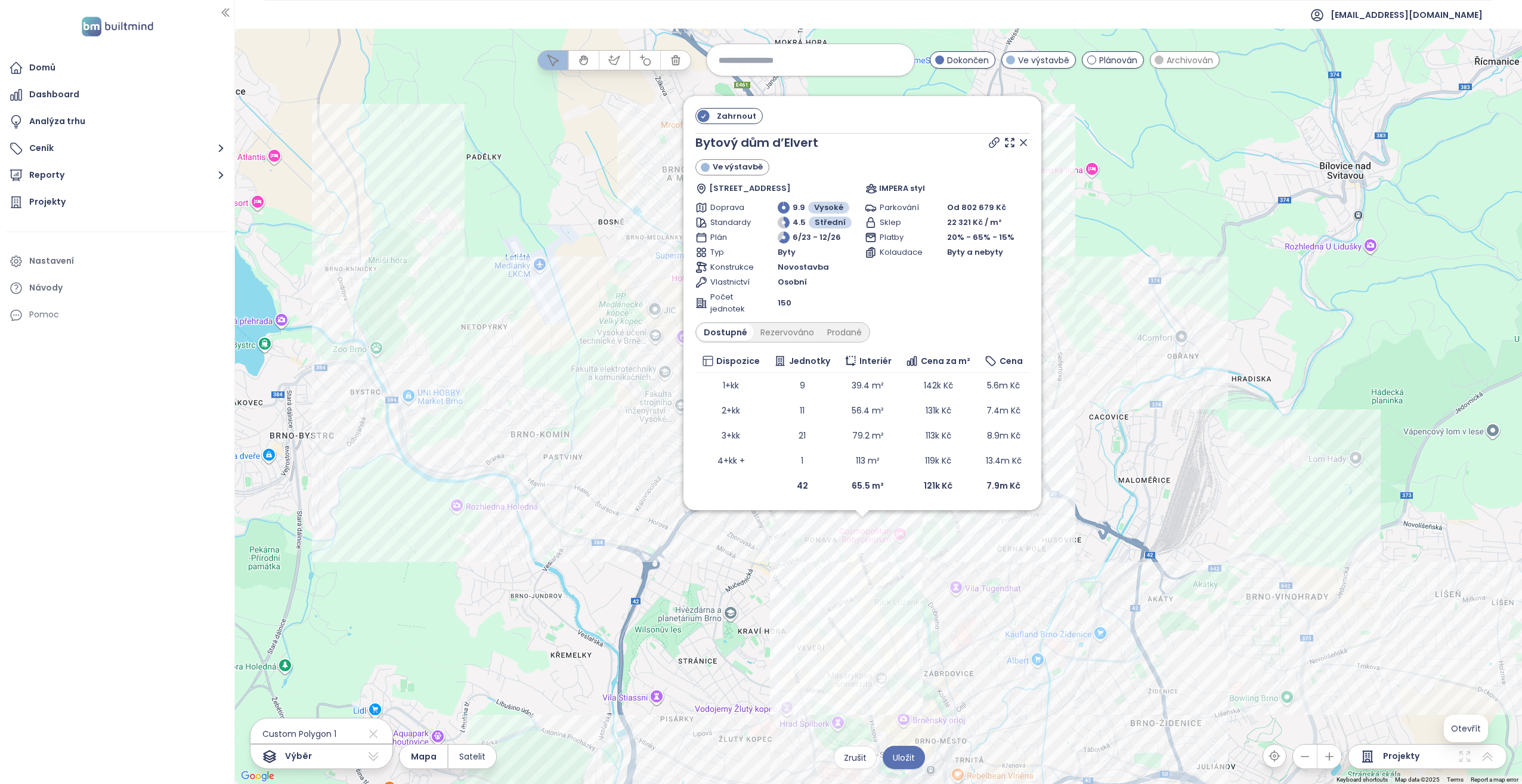
drag, startPoint x: 834, startPoint y: 453, endPoint x: 831, endPoint y: 533, distance: 80.1
click at [831, 533] on div "Zahrnout Bytový dům d’Elvert Ve výstavbě [STREET_ADDRESS] 2, Czechia IMPERA sty…" at bounding box center [879, 406] width 1287 height 755
drag, startPoint x: 1025, startPoint y: 140, endPoint x: 985, endPoint y: 191, distance: 64.8
click at [1025, 140] on icon at bounding box center [1023, 142] width 12 height 12
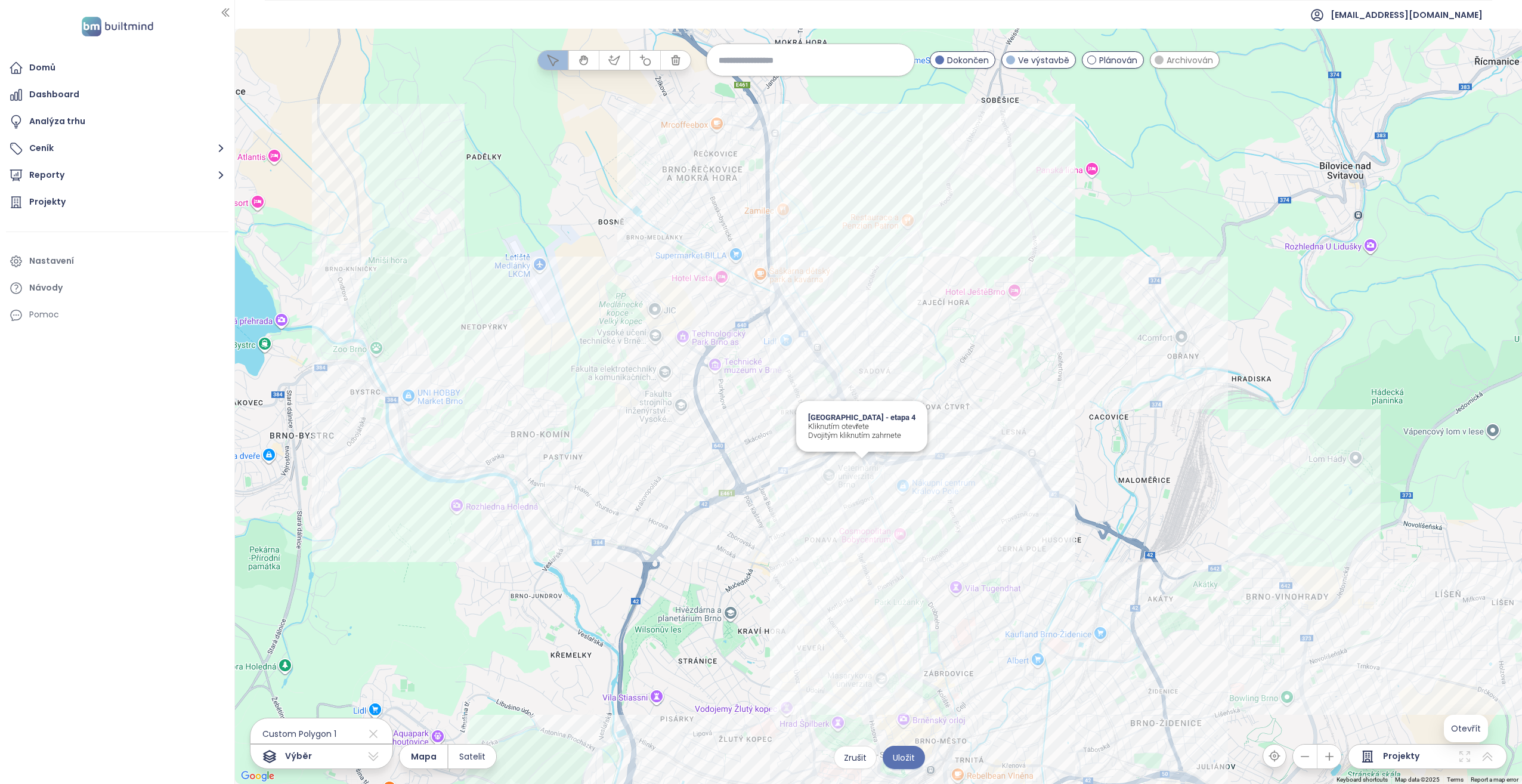
click at [859, 477] on div "Ponava City - etapa 4 Kliknutím otevřete Dvojitým kliknutím zahrnete" at bounding box center [879, 406] width 1287 height 755
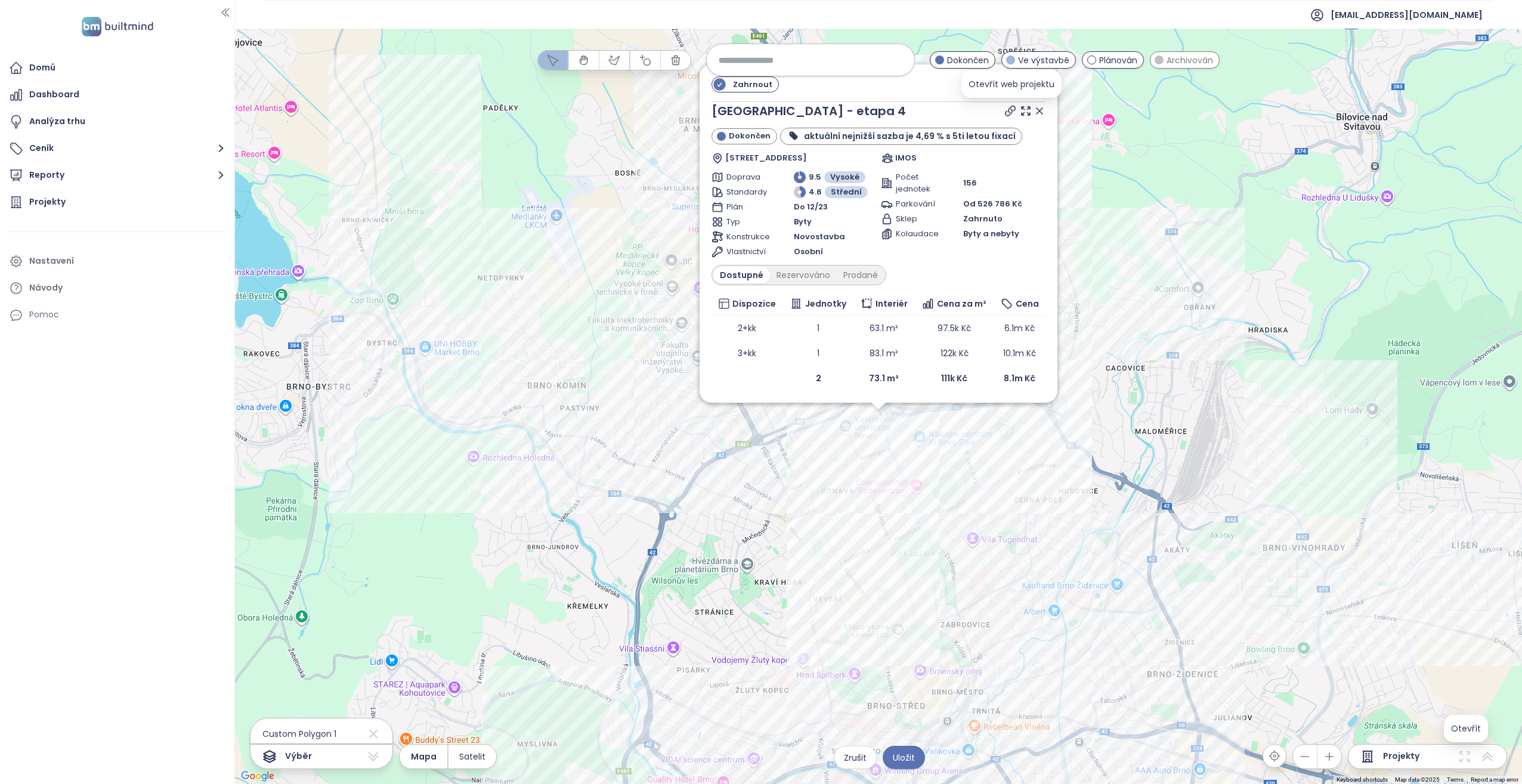
click at [1005, 111] on icon at bounding box center [1010, 111] width 12 height 12
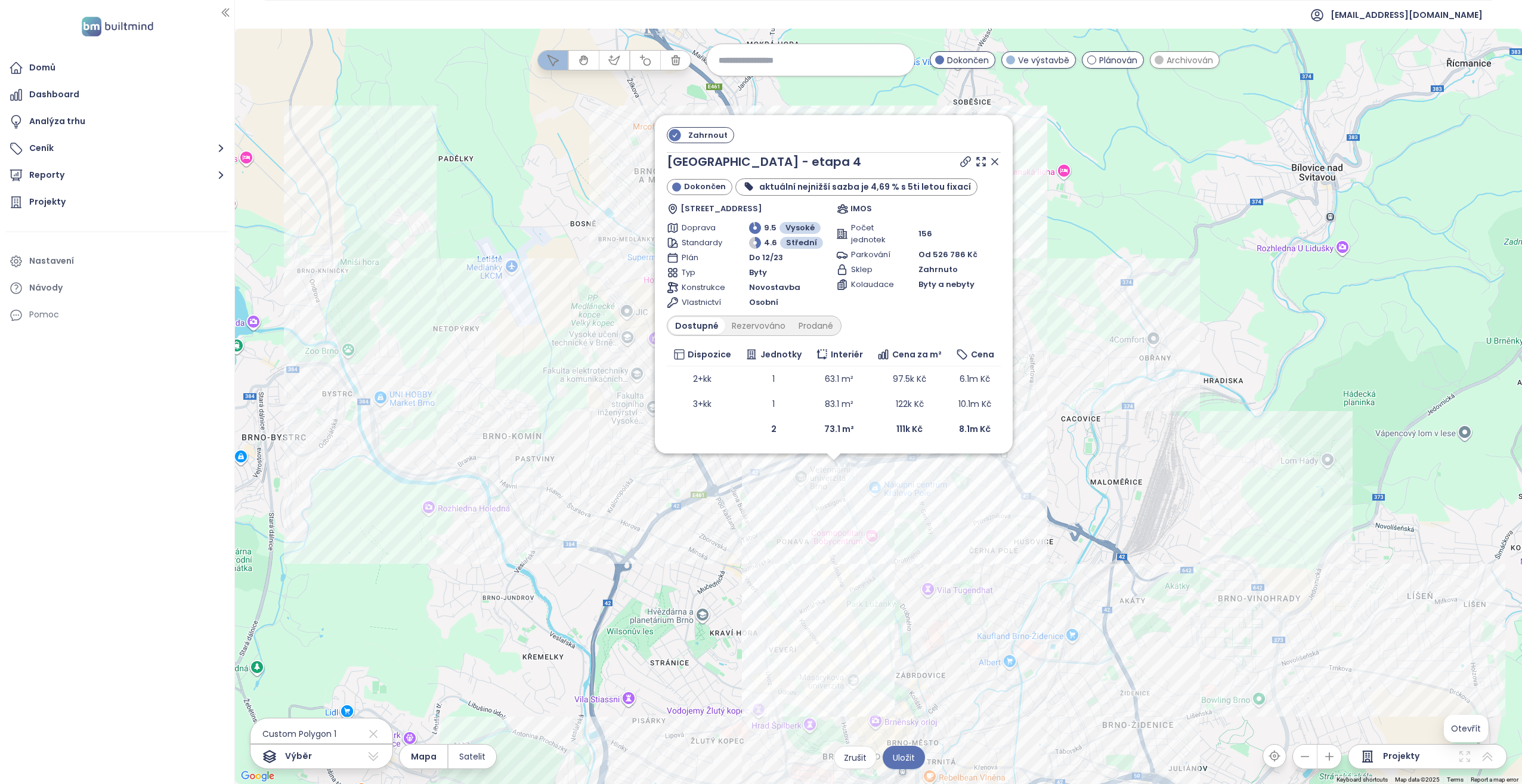
drag, startPoint x: 1018, startPoint y: 545, endPoint x: 974, endPoint y: 596, distance: 67.4
click at [974, 596] on div "Zahrnout [GEOGRAPHIC_DATA] - etapa 4 Dokončen aktuální nejnižší sazba je 4,69 %…" at bounding box center [879, 406] width 1287 height 755
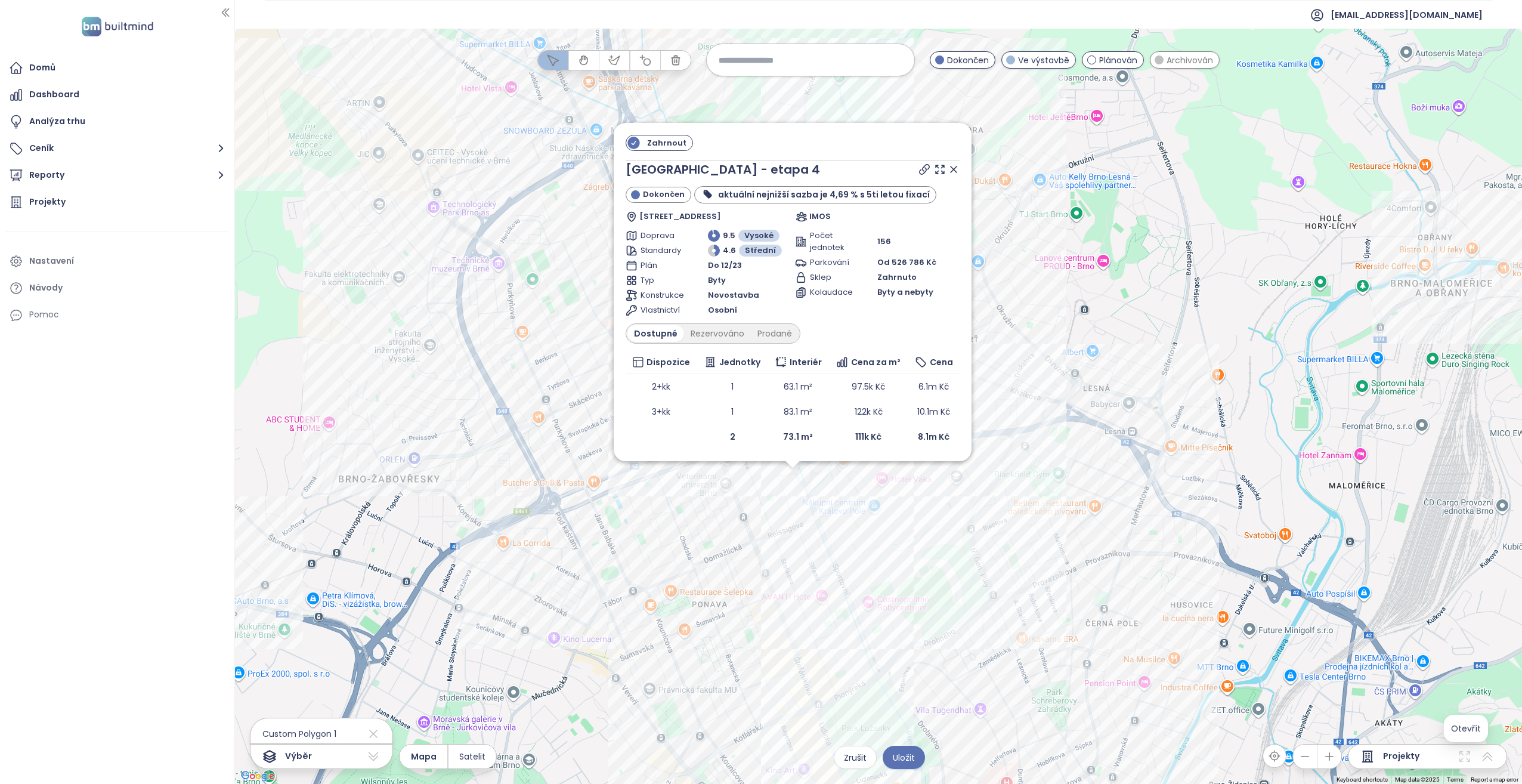
drag, startPoint x: 890, startPoint y: 555, endPoint x: 892, endPoint y: 585, distance: 30.1
click at [892, 585] on div "Zahrnout [GEOGRAPHIC_DATA] - etapa 4 Dokončen aktuální nejnižší sazba je 4,69 %…" at bounding box center [879, 406] width 1287 height 755
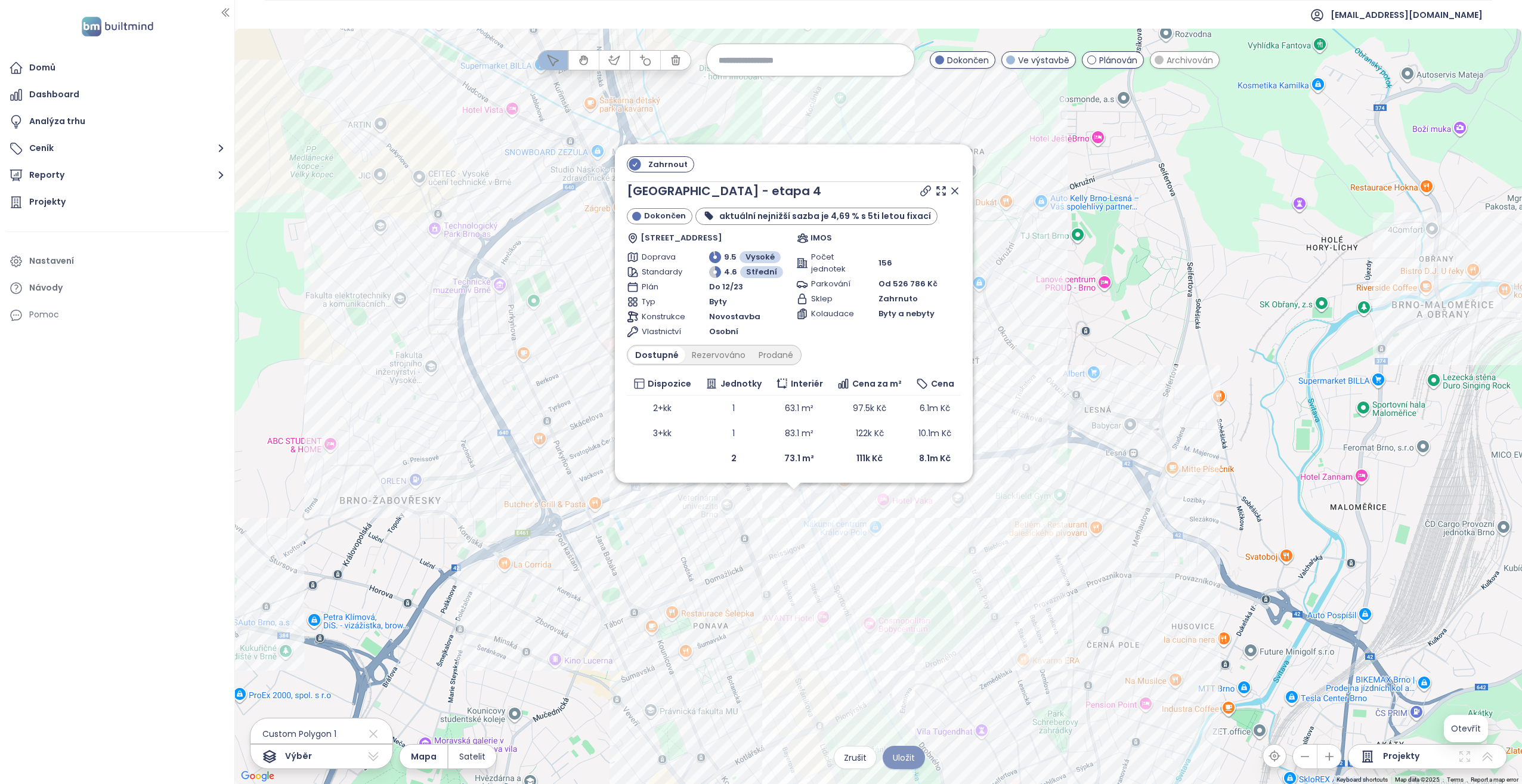
click at [903, 757] on span "Uložit" at bounding box center [903, 757] width 22 height 13
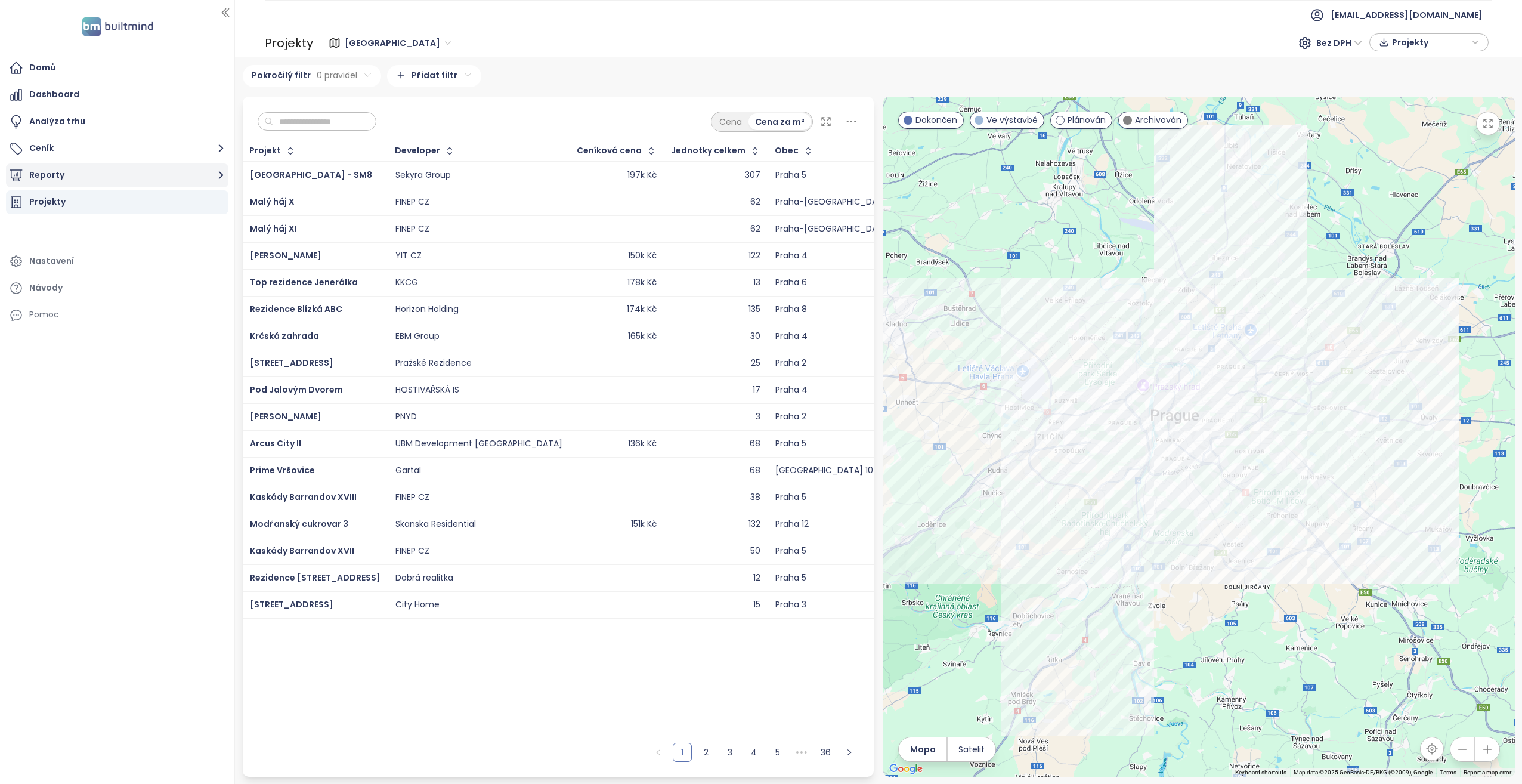
click at [218, 178] on icon "button" at bounding box center [221, 175] width 15 height 15
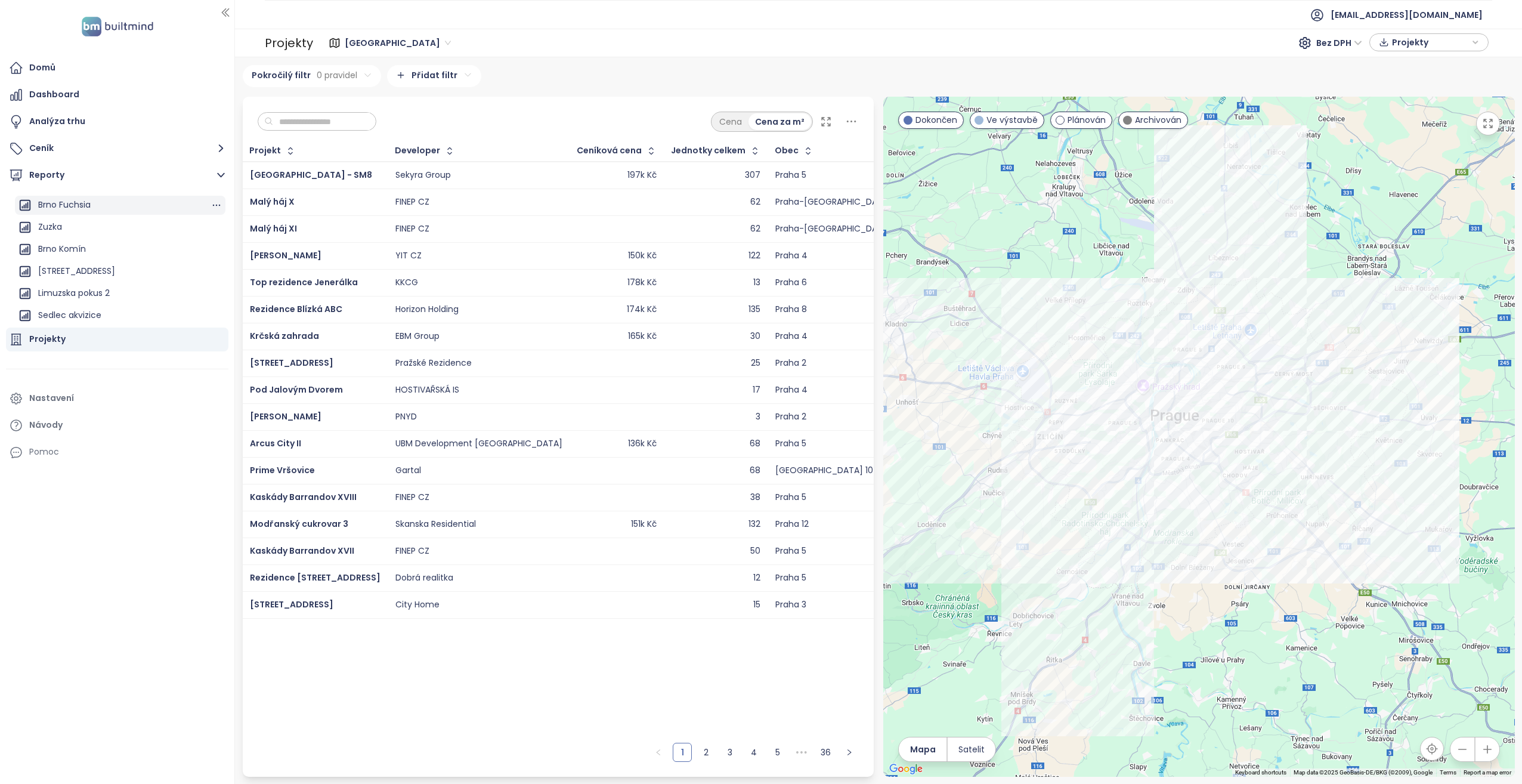
scroll to position [109, 0]
click at [109, 200] on div "Brno Fuchsia" at bounding box center [120, 205] width 211 height 19
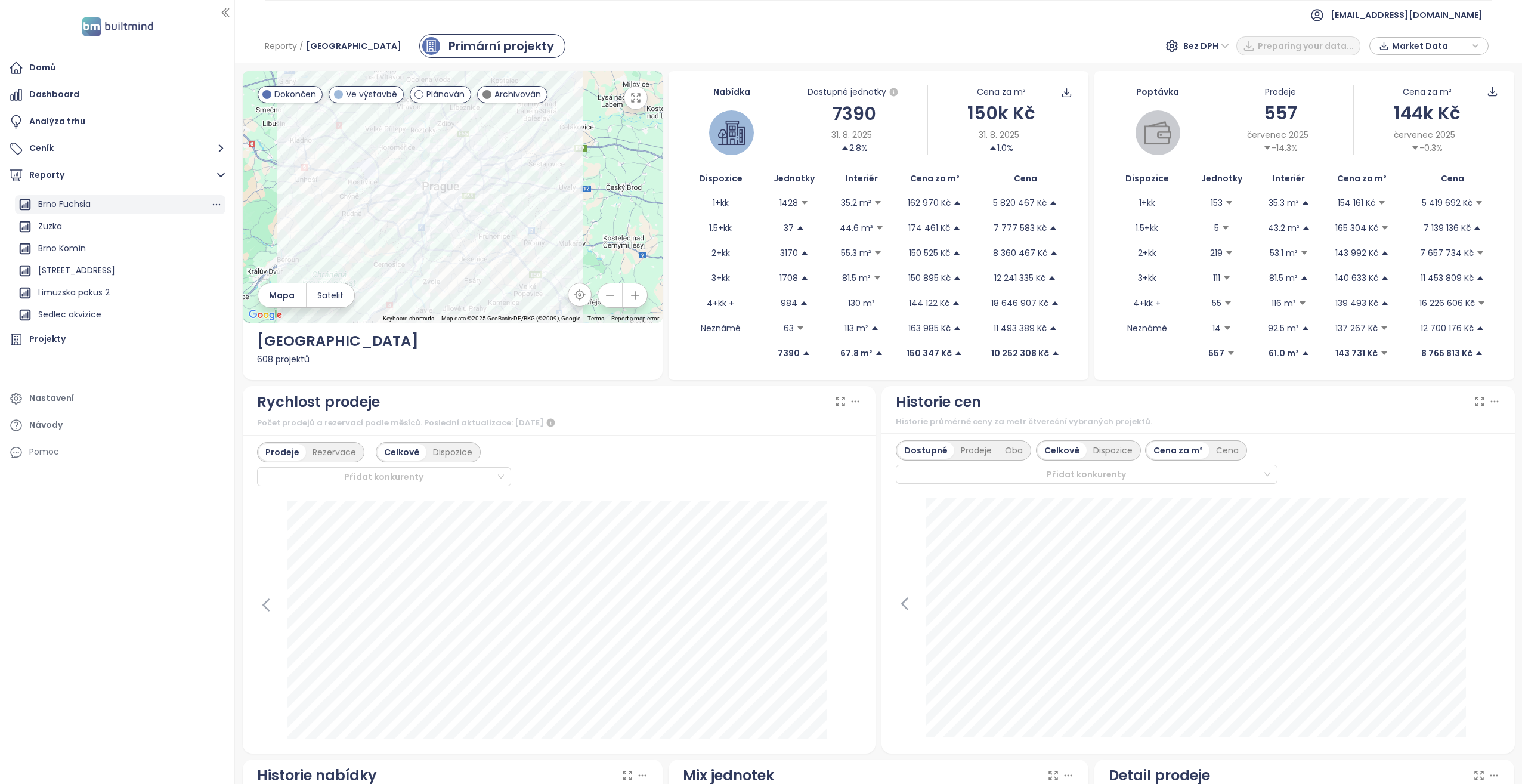
click at [95, 208] on div "Brno Fuchsia" at bounding box center [120, 205] width 211 height 19
click at [96, 206] on div "Brno Fuchsia" at bounding box center [120, 205] width 211 height 19
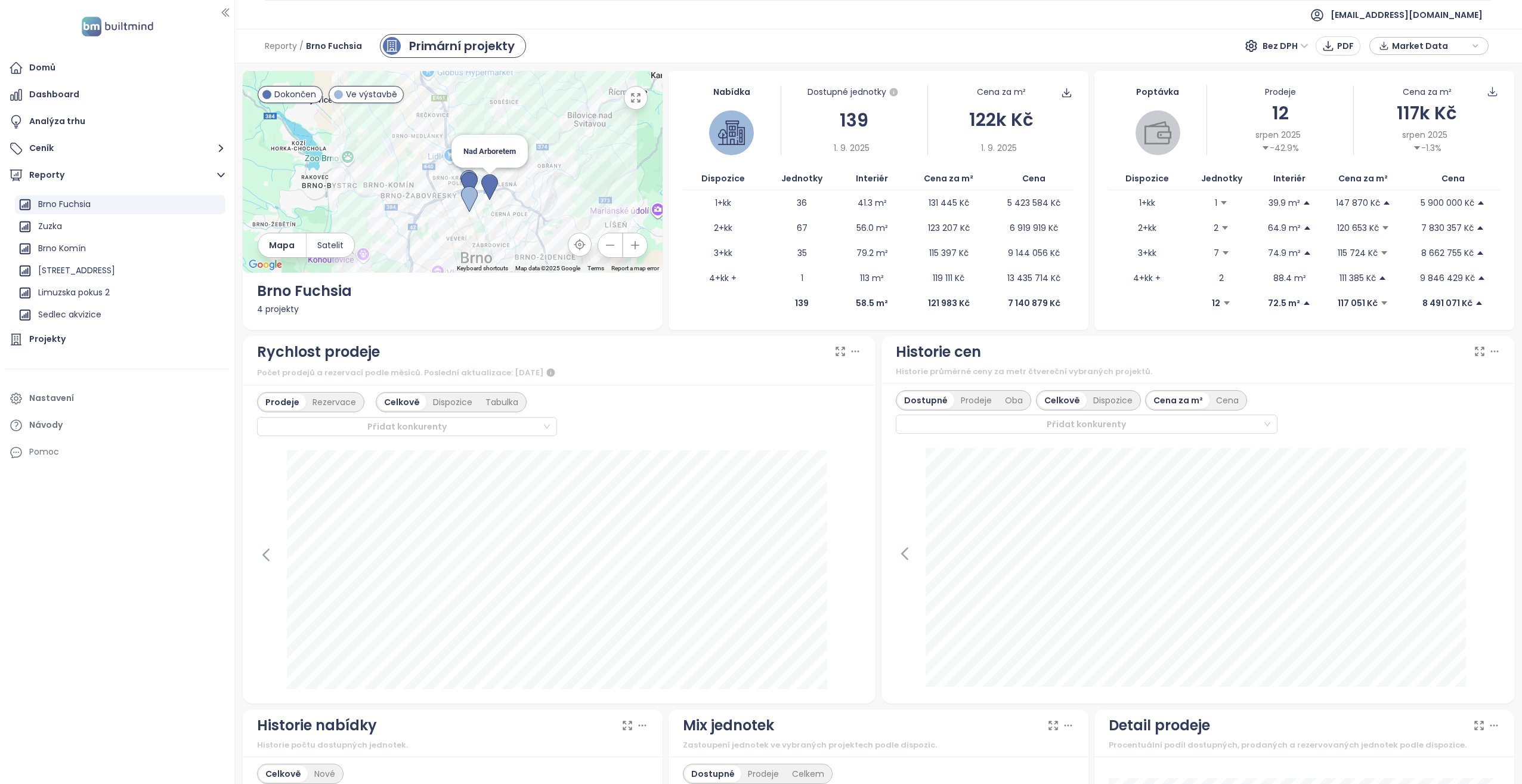
click at [490, 187] on img at bounding box center [489, 187] width 17 height 26
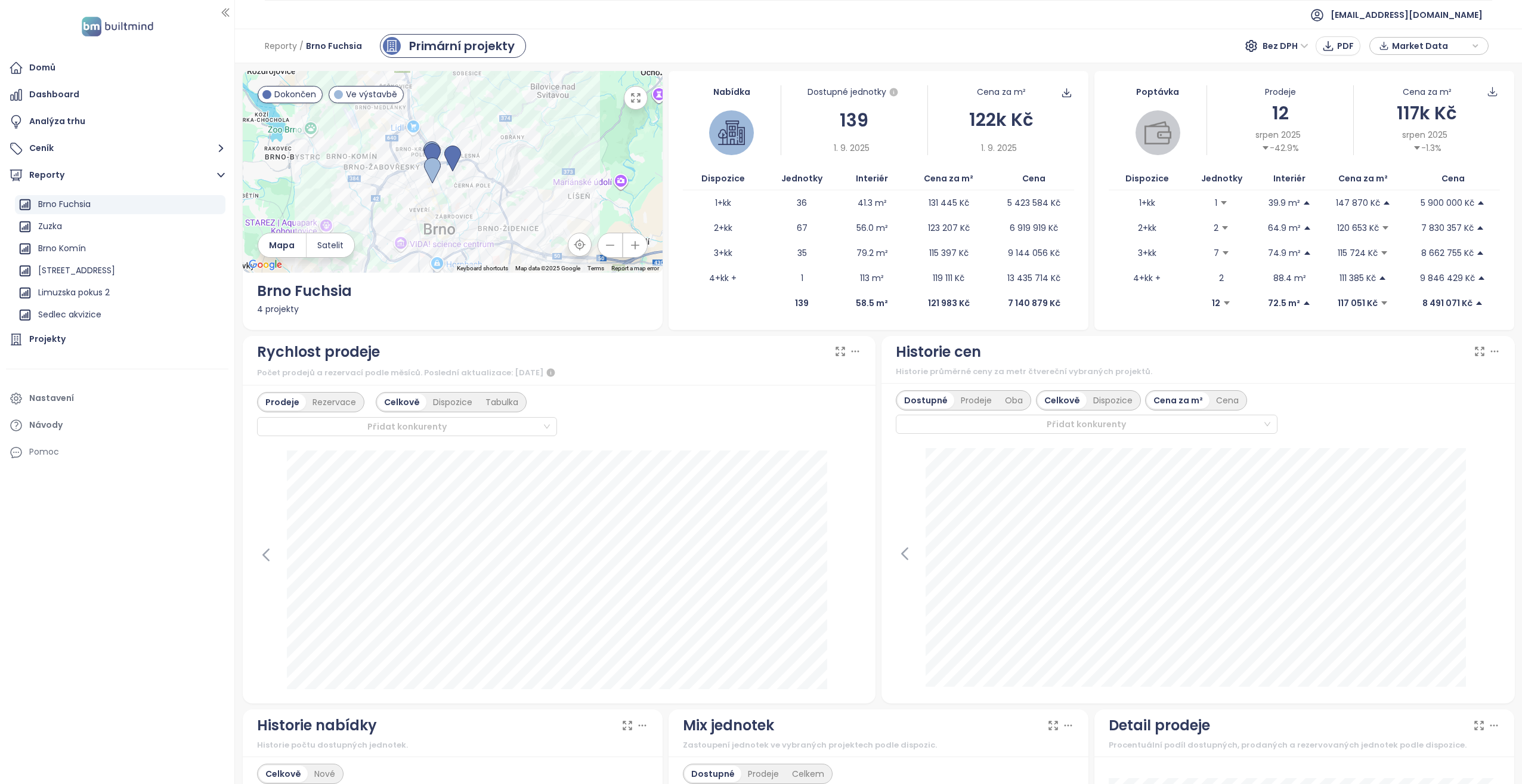
click at [634, 104] on button "button" at bounding box center [636, 98] width 24 height 24
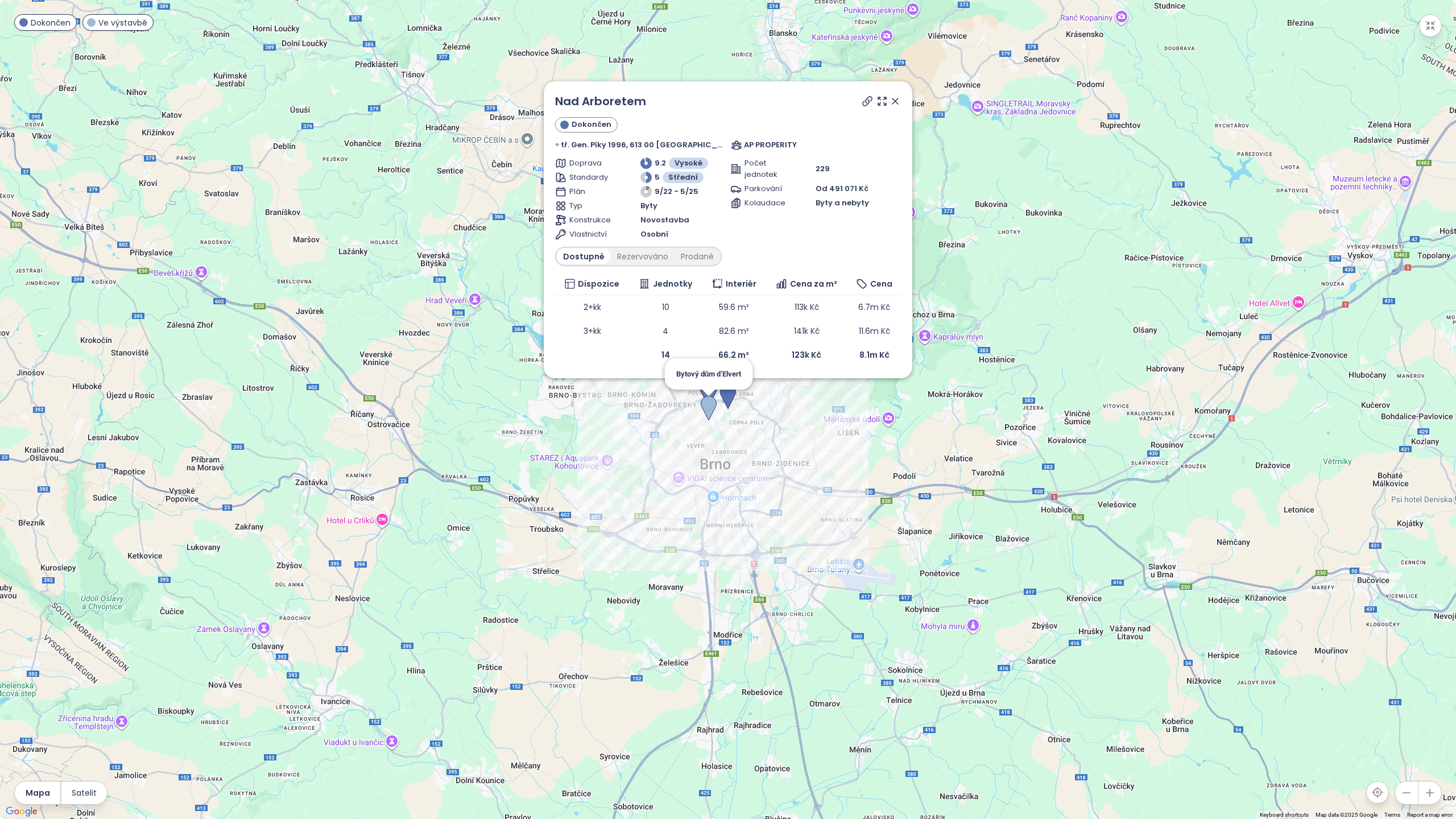
click at [708, 410] on img at bounding box center [708, 408] width 16 height 25
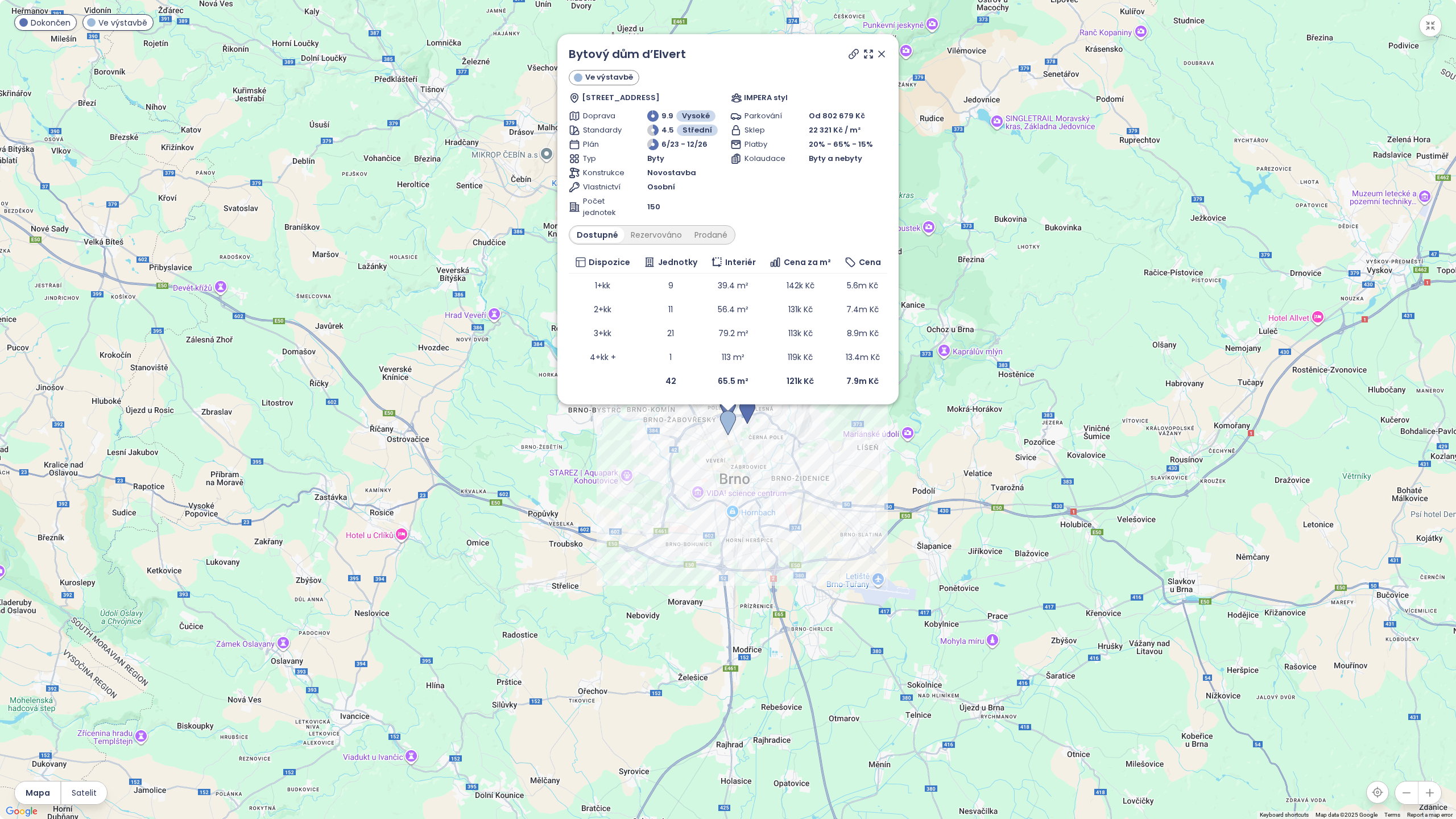
click at [885, 53] on icon at bounding box center [882, 54] width 11 height 11
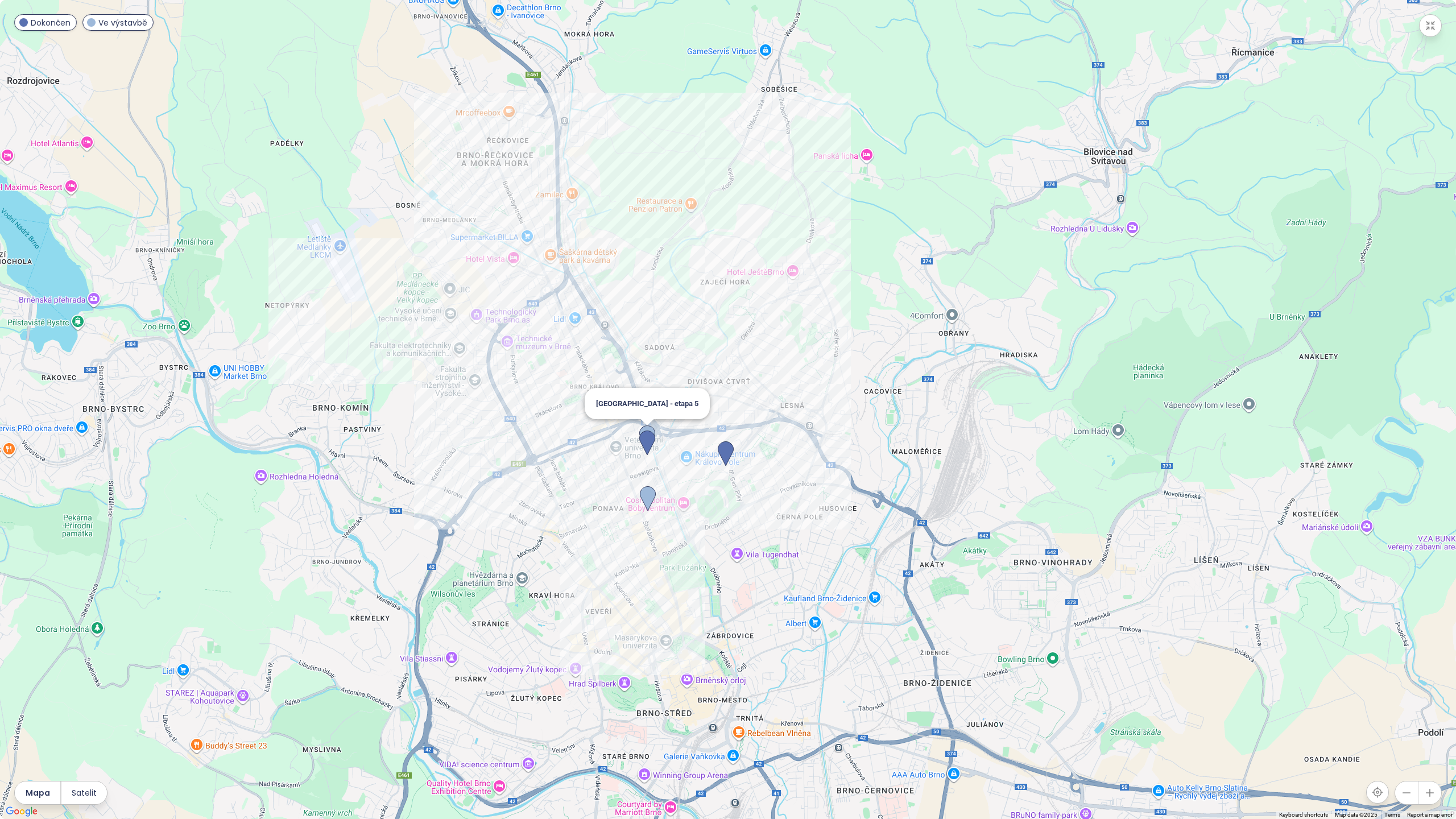
click at [649, 428] on img at bounding box center [647, 438] width 16 height 25
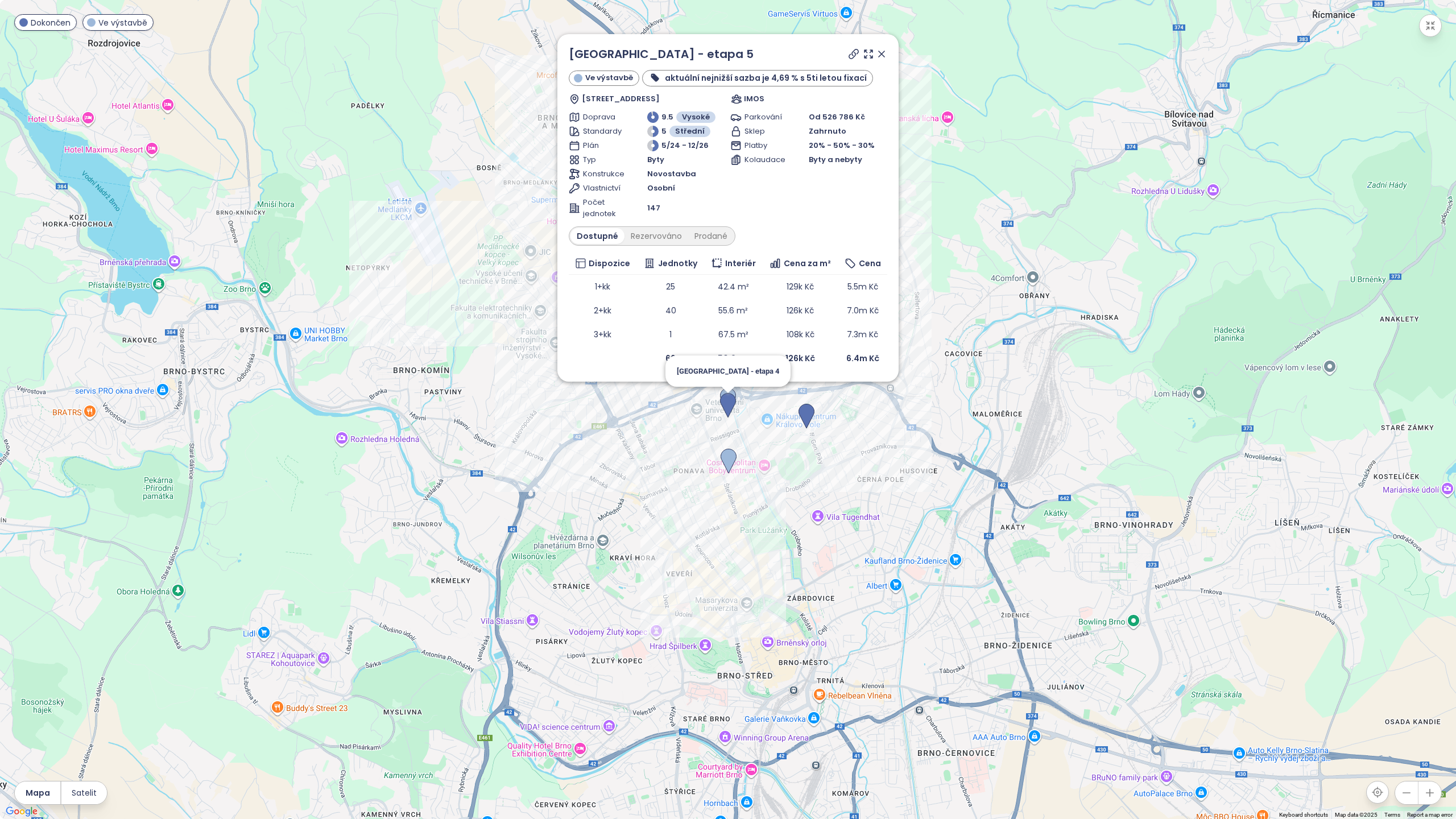
click at [729, 412] on img at bounding box center [728, 405] width 16 height 25
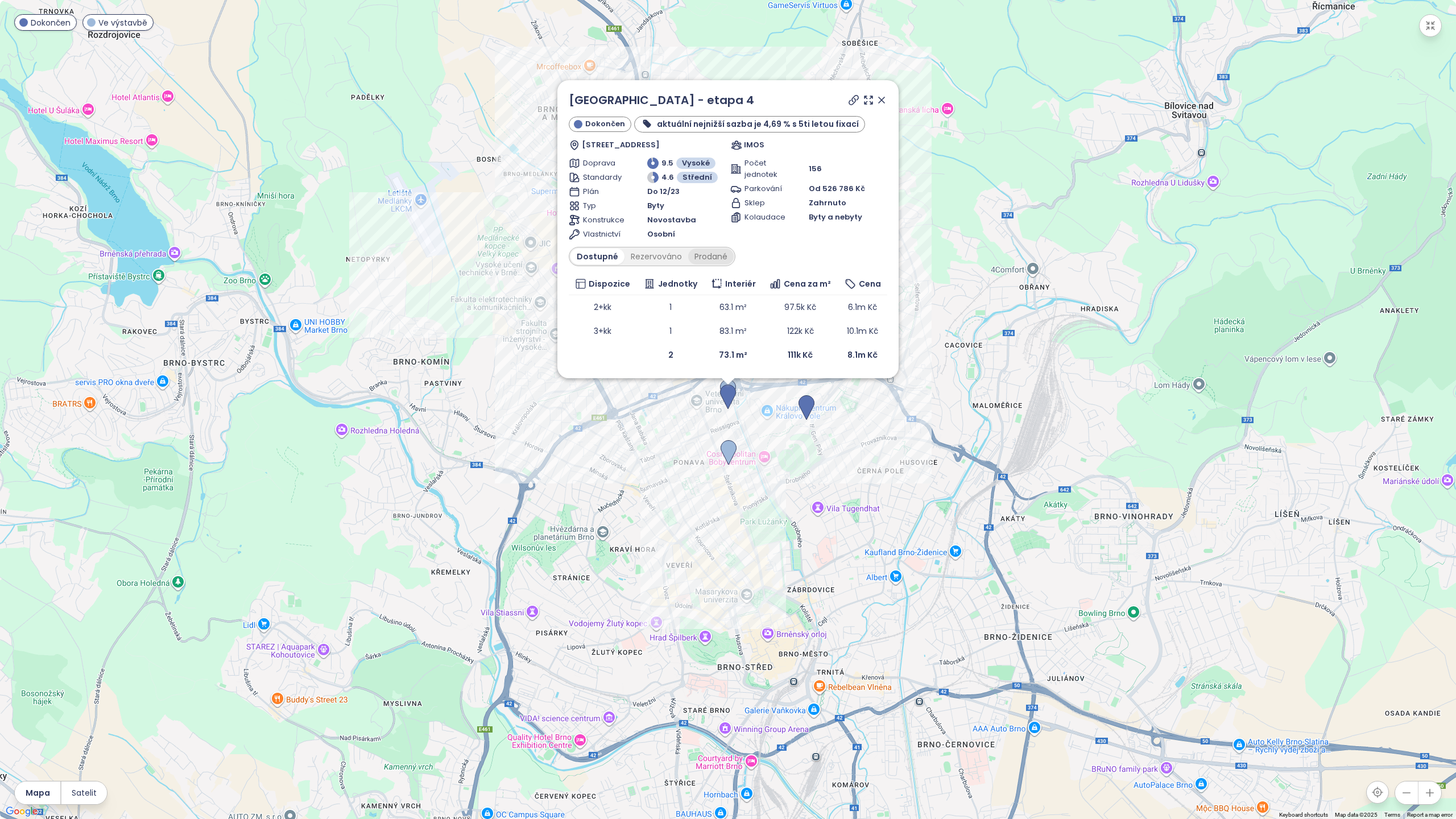
click at [693, 260] on div "Prodané" at bounding box center [711, 256] width 46 height 16
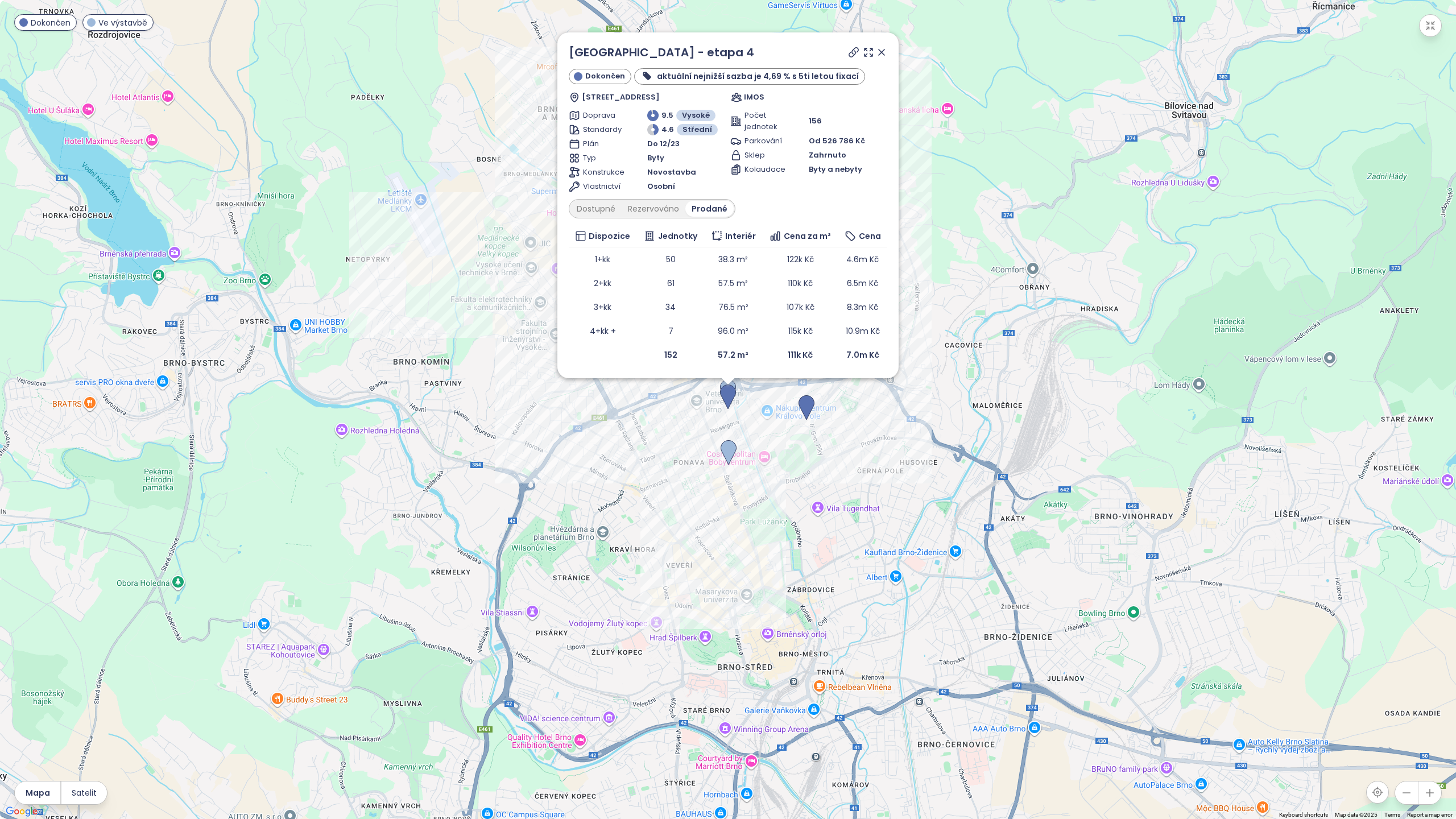
click at [883, 50] on icon at bounding box center [882, 52] width 11 height 11
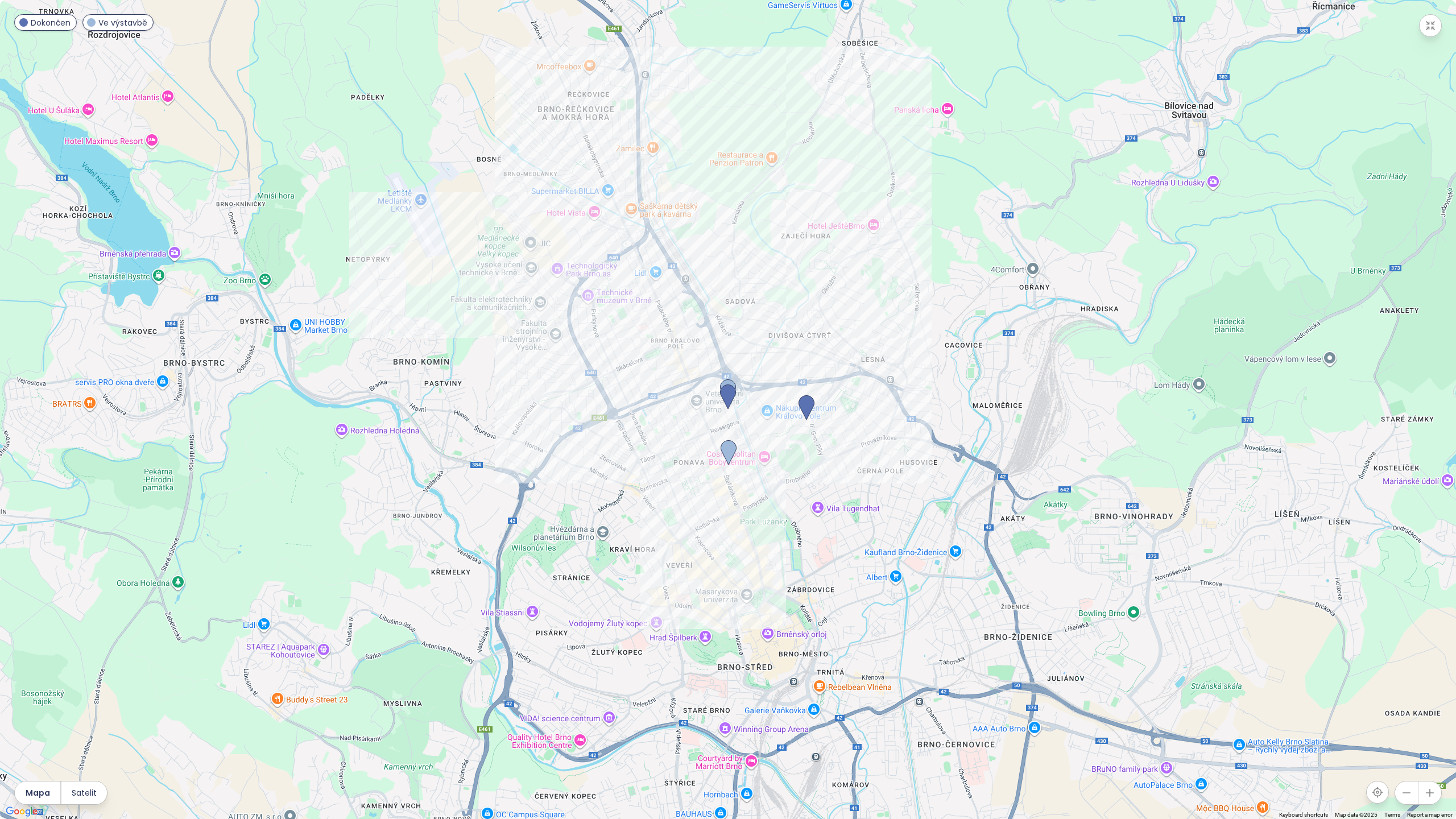
click at [1431, 30] on icon "button" at bounding box center [1430, 25] width 11 height 11
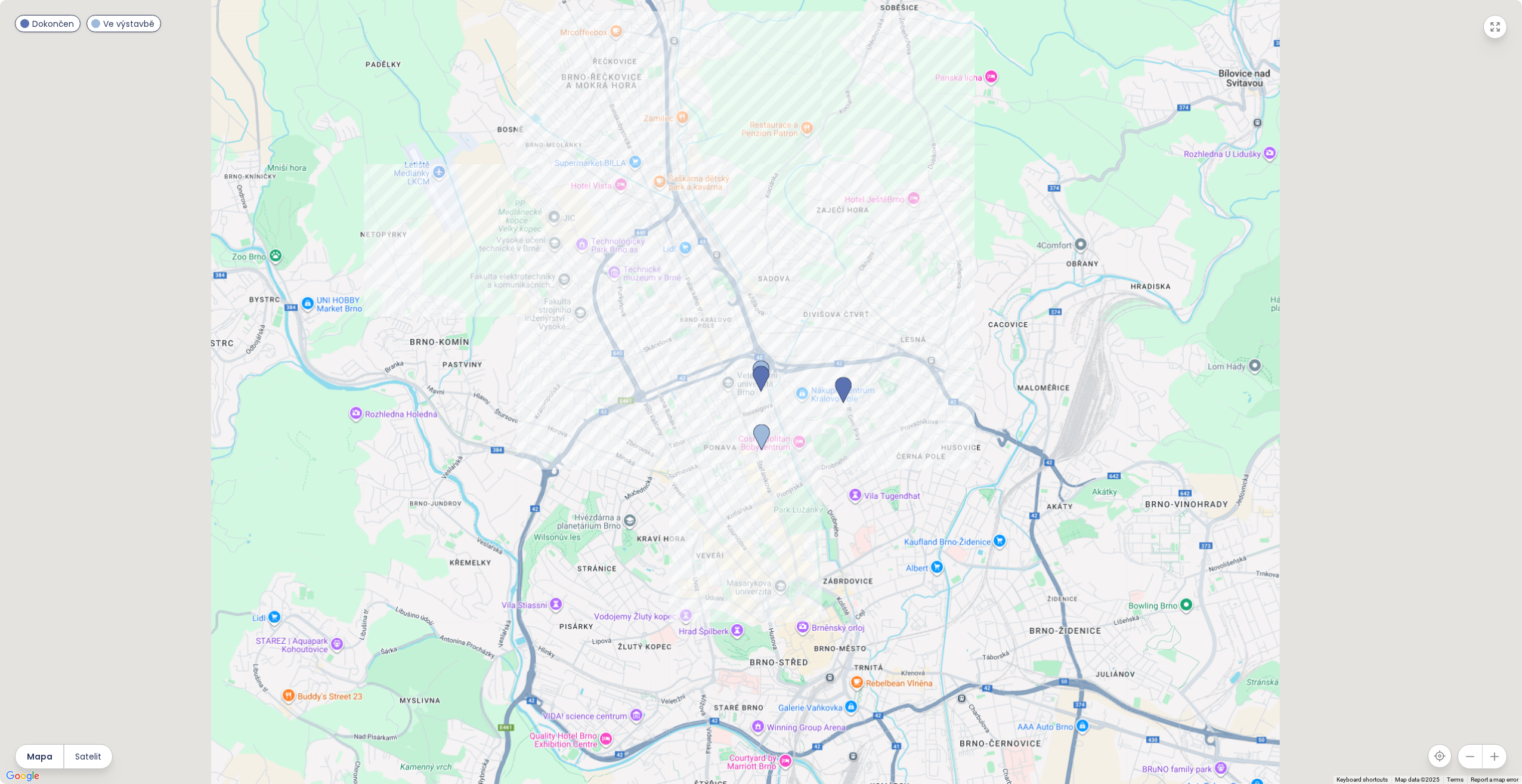
scroll to position [1080, 0]
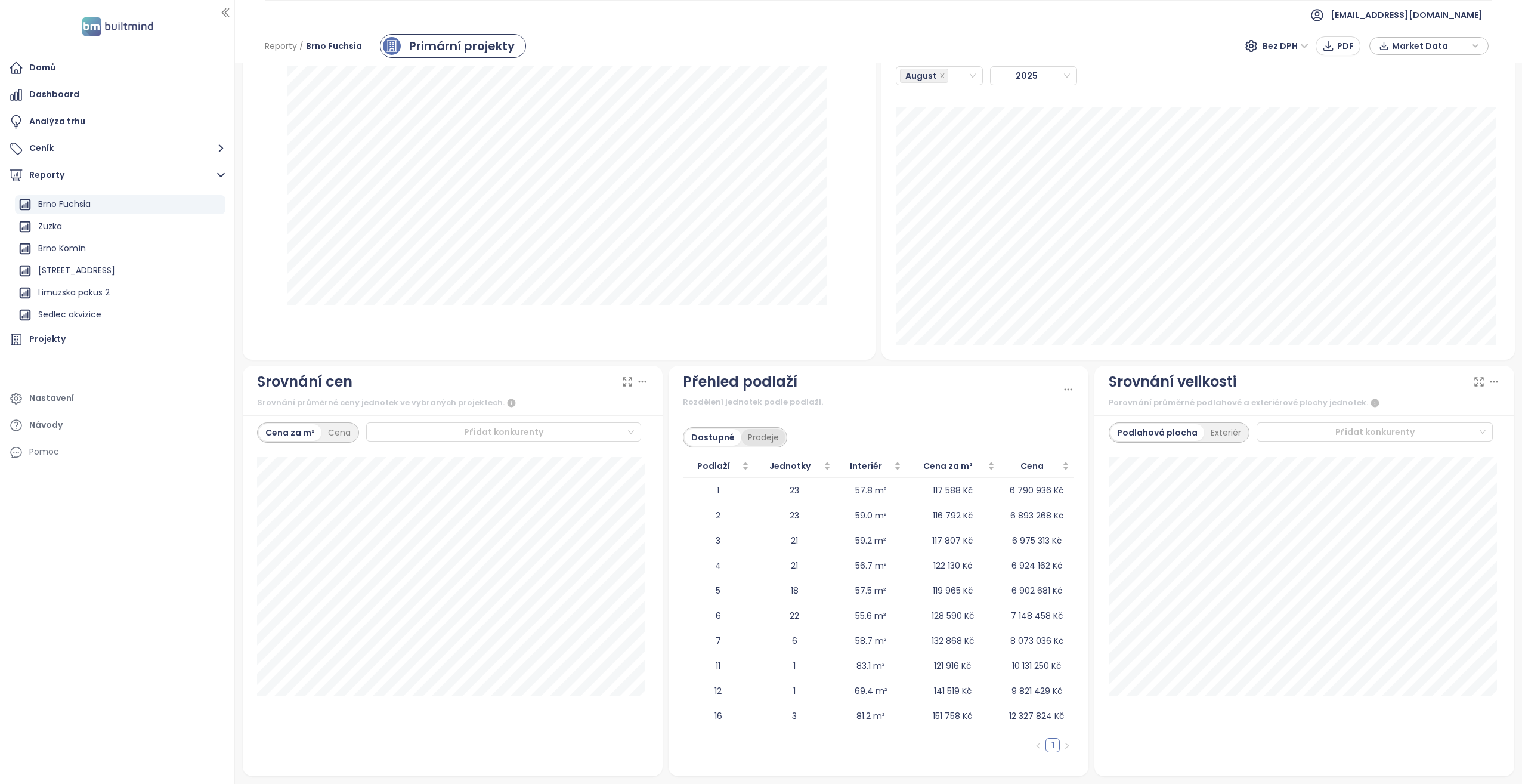
click at [758, 438] on div "Prodeje" at bounding box center [763, 437] width 44 height 17
click at [1051, 753] on div "Podlaží Jednotky Interiér Cena za m² Cena 1 57 47.8 m² 104 545 Kč 5 406 137 Kč …" at bounding box center [879, 608] width 391 height 307
click at [1051, 750] on link "2" at bounding box center [1053, 745] width 13 height 13
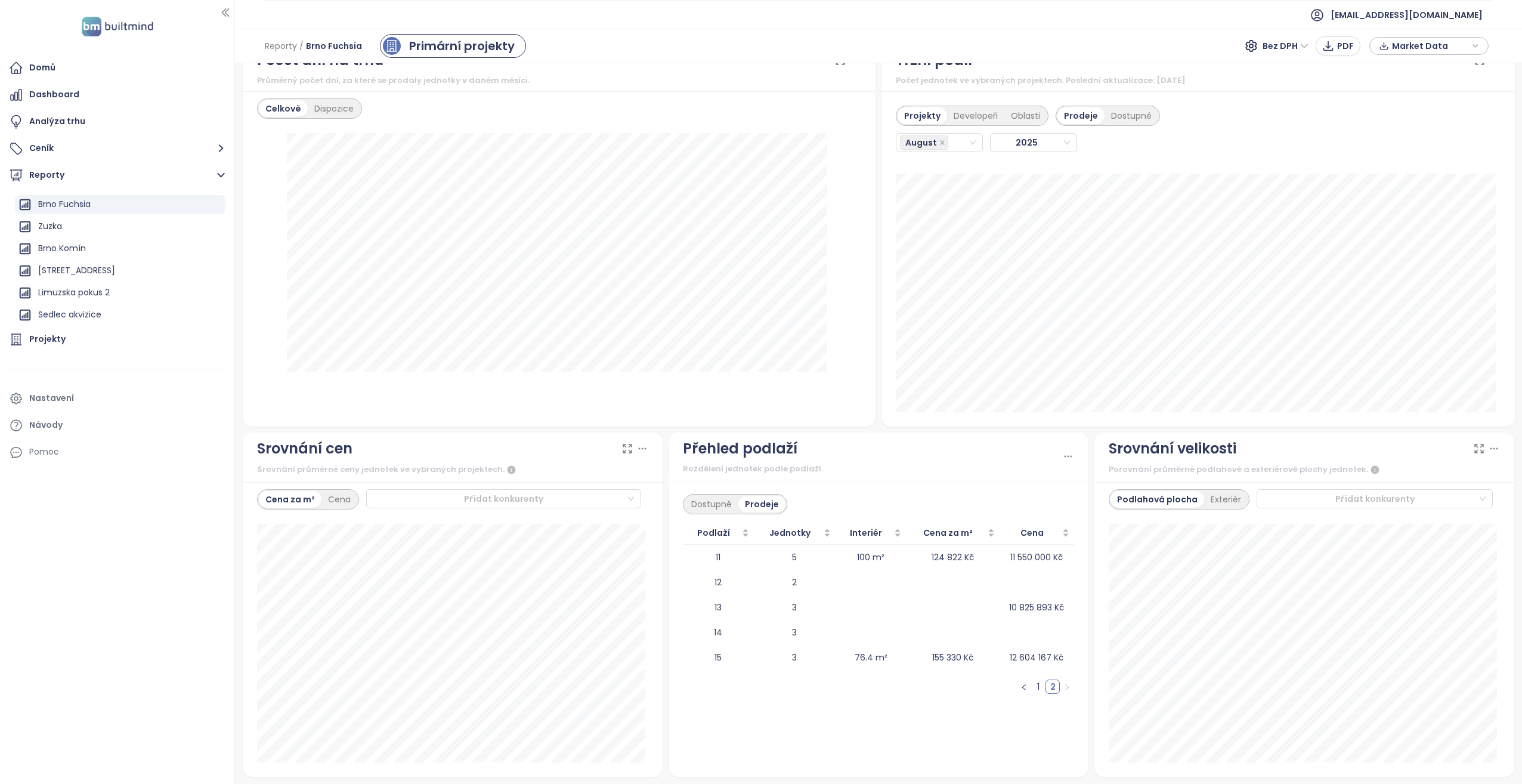
scroll to position [1013, 0]
